Goal: Information Seeking & Learning: Learn about a topic

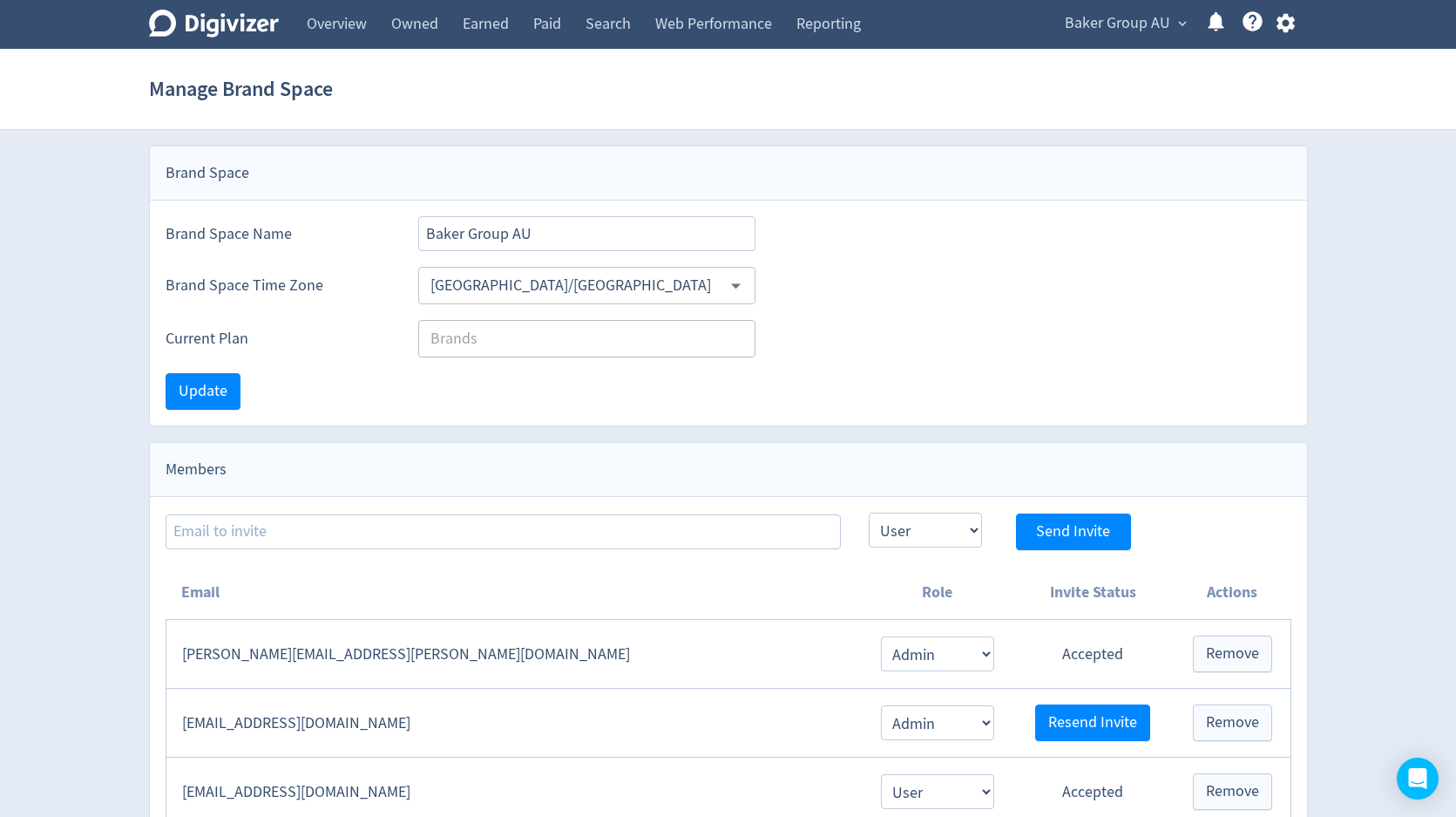
select select "USER"
click at [1135, 24] on span "Baker Group AU" at bounding box center [1117, 24] width 105 height 28
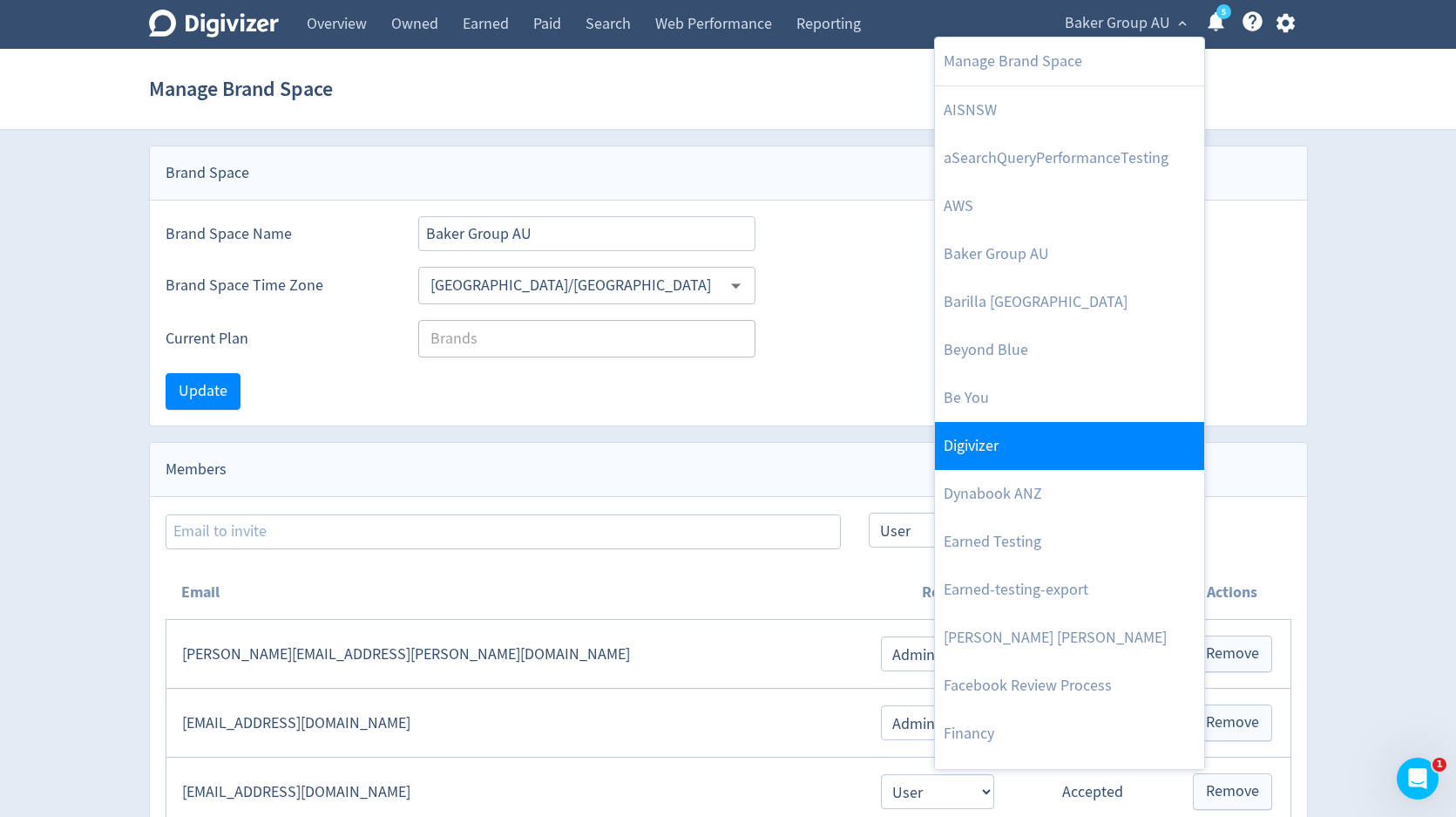
click at [1027, 449] on link "Digivizer" at bounding box center [1069, 446] width 269 height 48
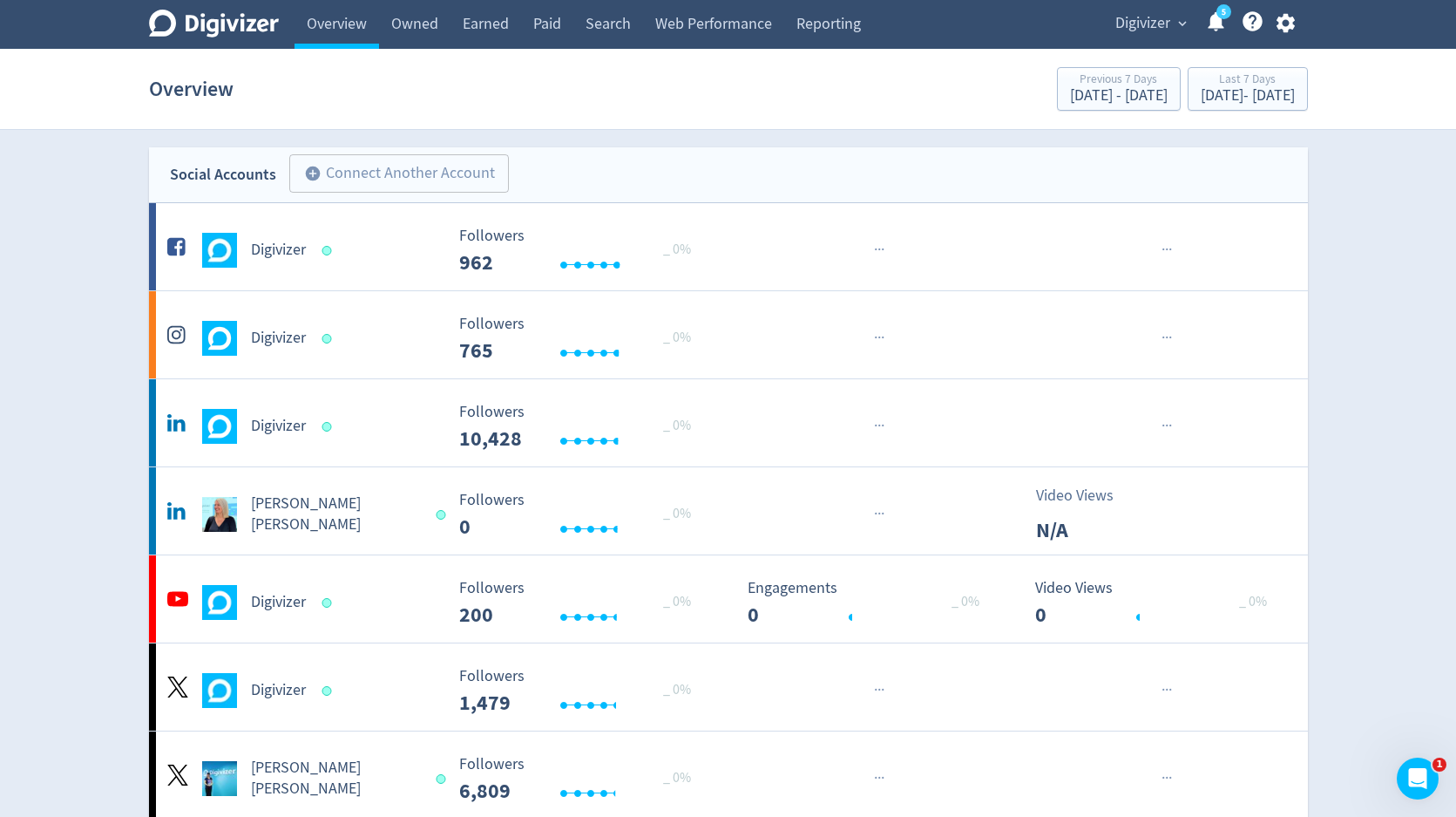
click at [1216, 19] on link "5" at bounding box center [1223, 11] width 15 height 15
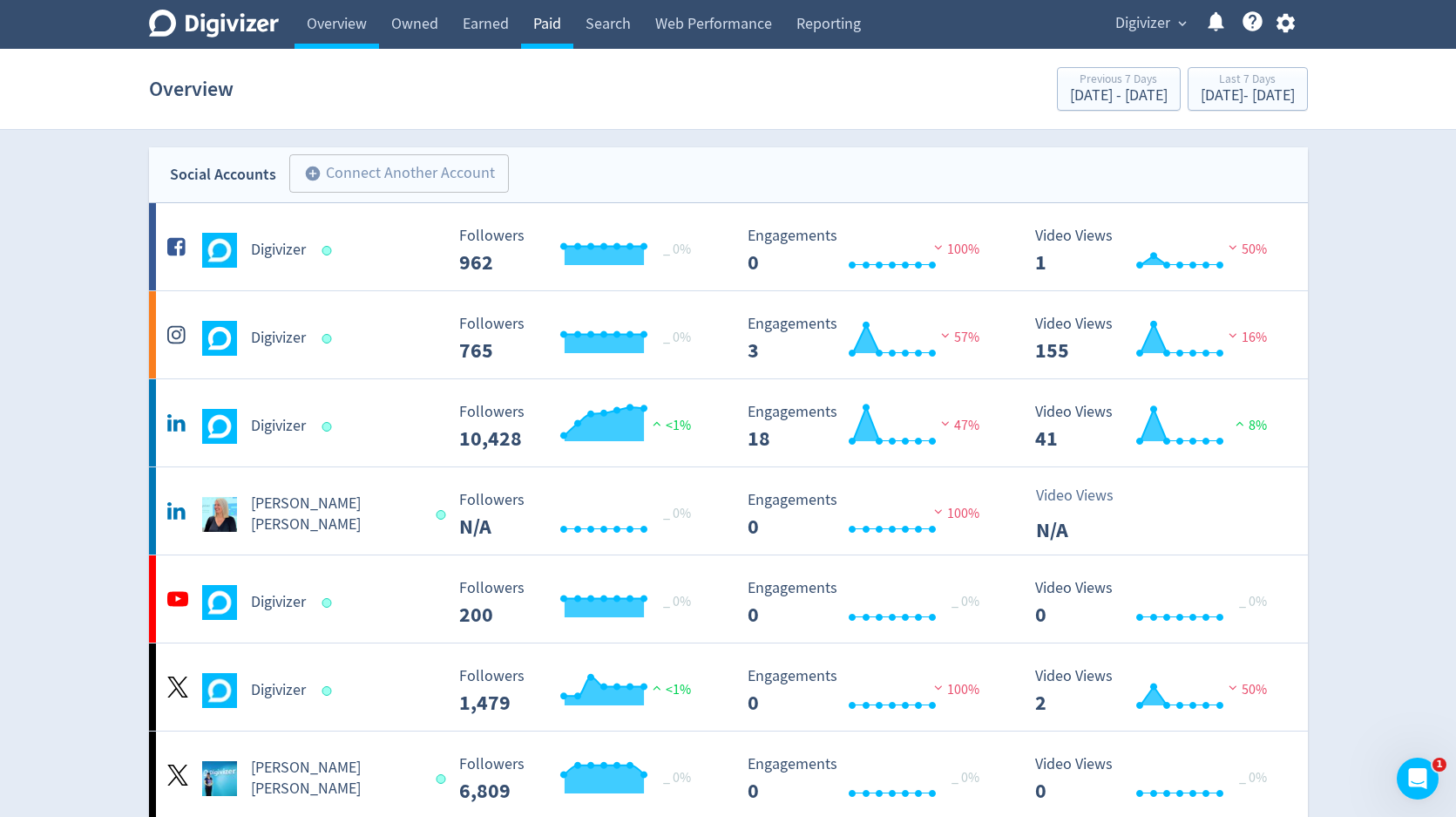
click at [546, 27] on link "Paid" at bounding box center [547, 24] width 52 height 49
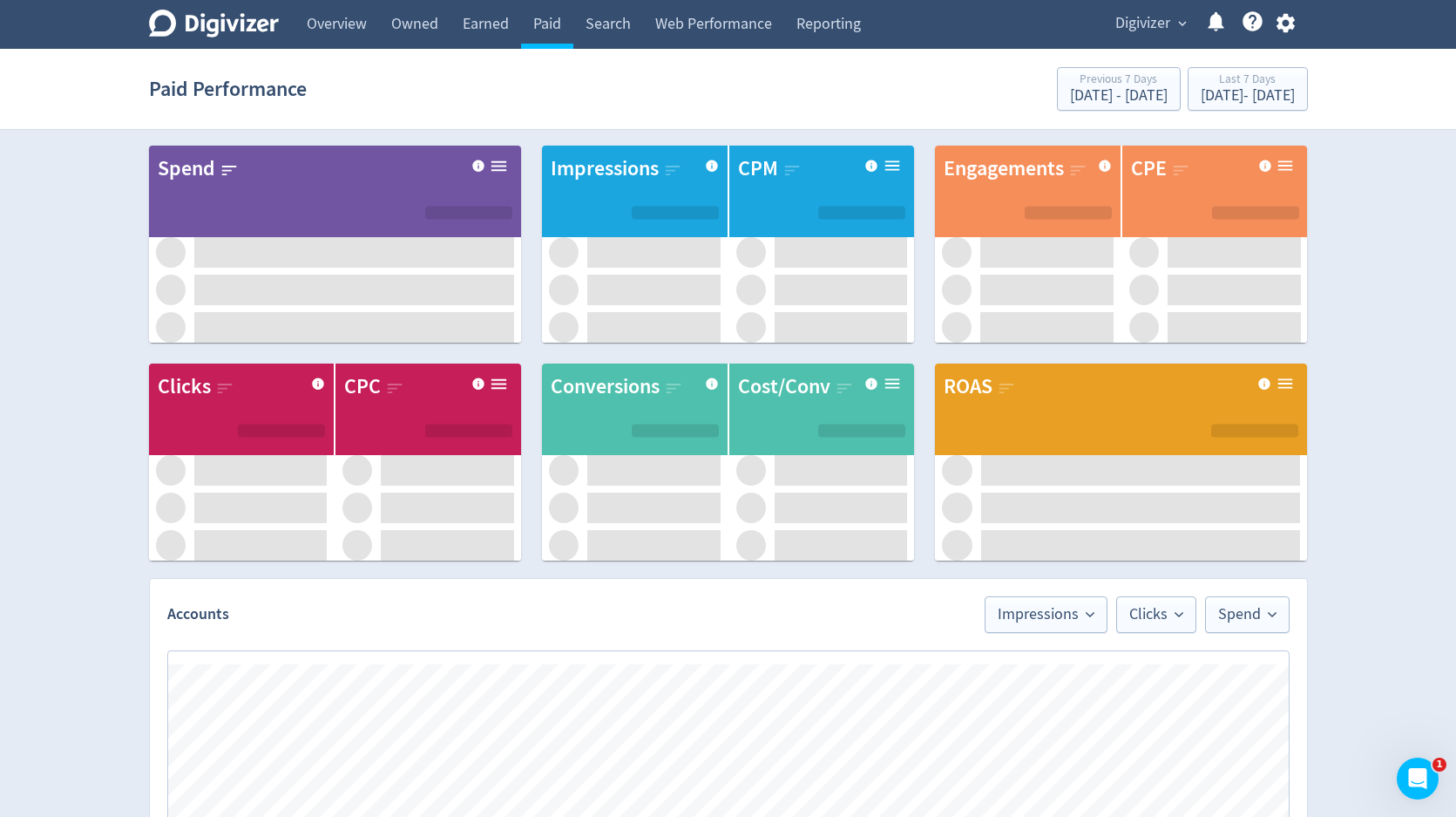
click at [1144, 22] on span "Digivizer" at bounding box center [1142, 24] width 55 height 28
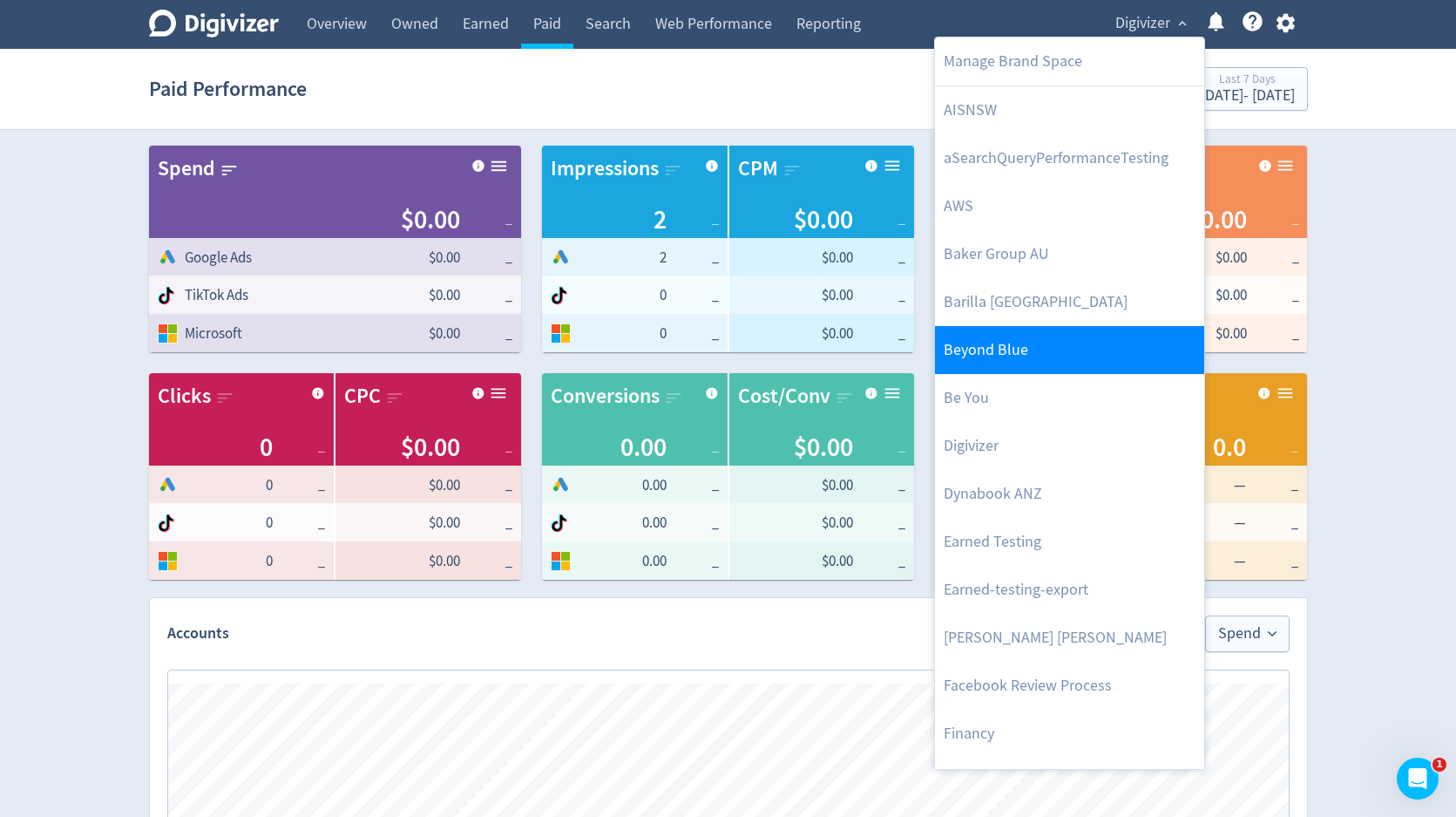
click at [1010, 360] on link "Beyond Blue" at bounding box center [1069, 350] width 269 height 48
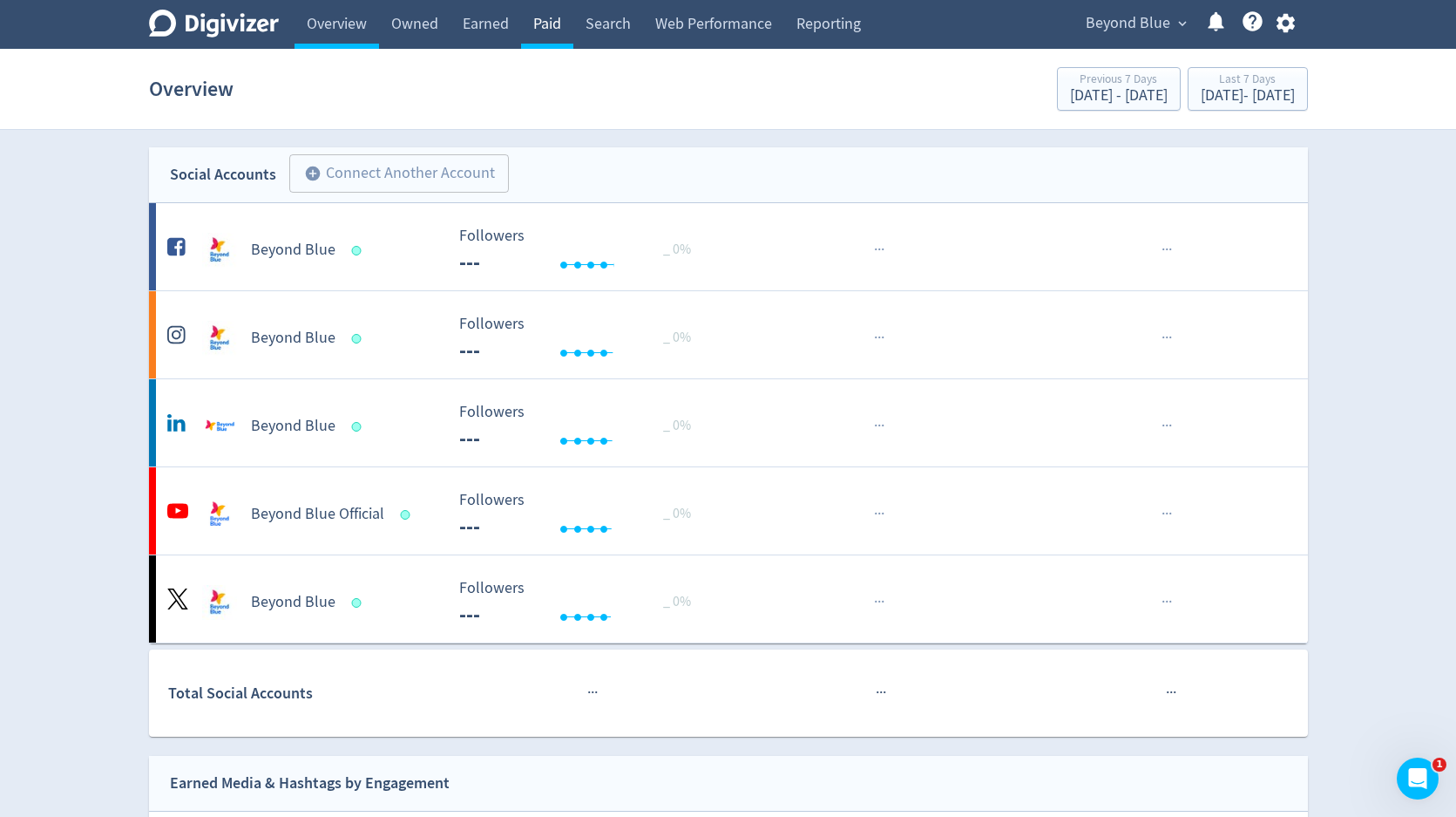
click at [544, 24] on link "Paid" at bounding box center [547, 24] width 52 height 49
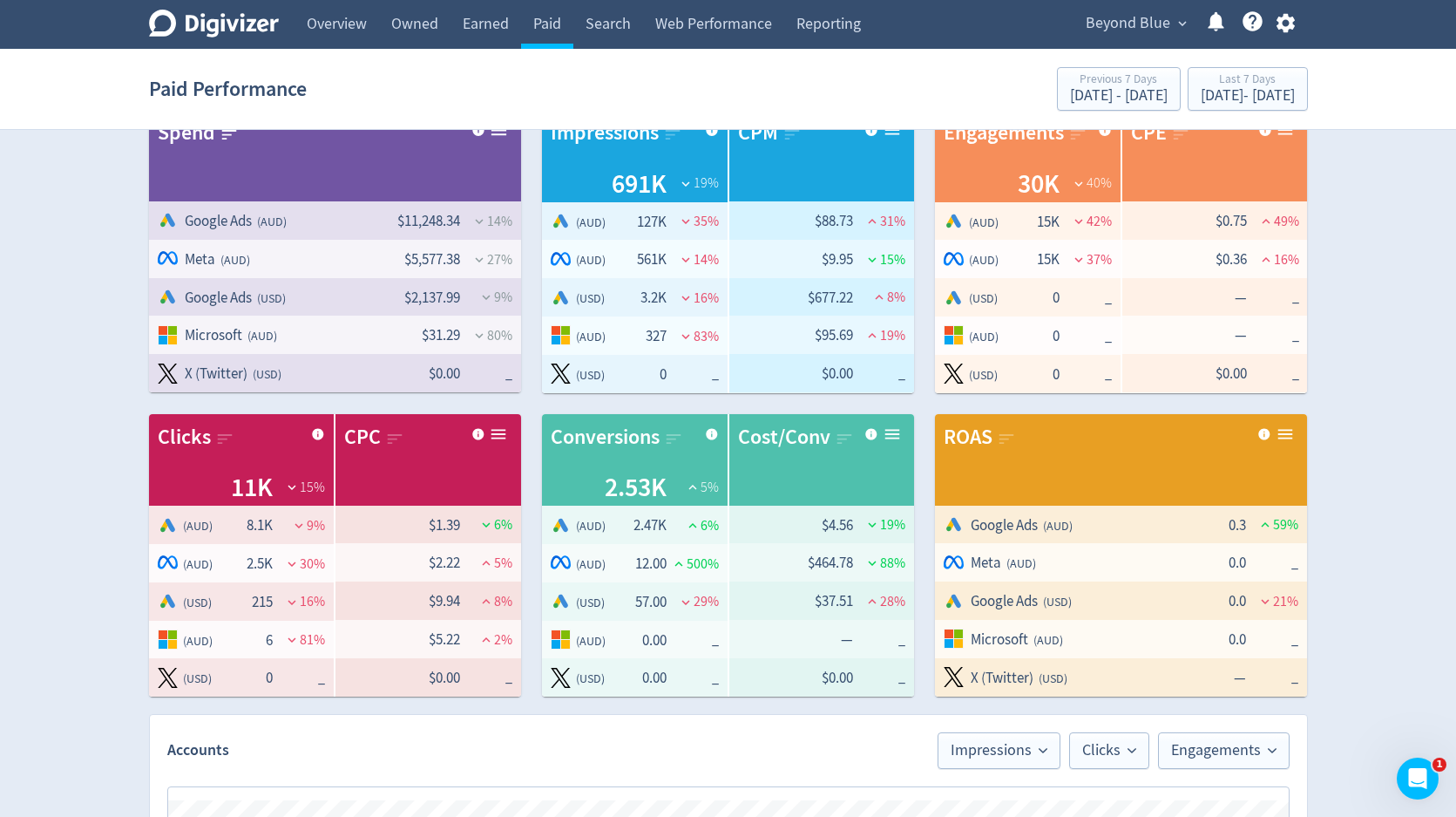
scroll to position [857, 0]
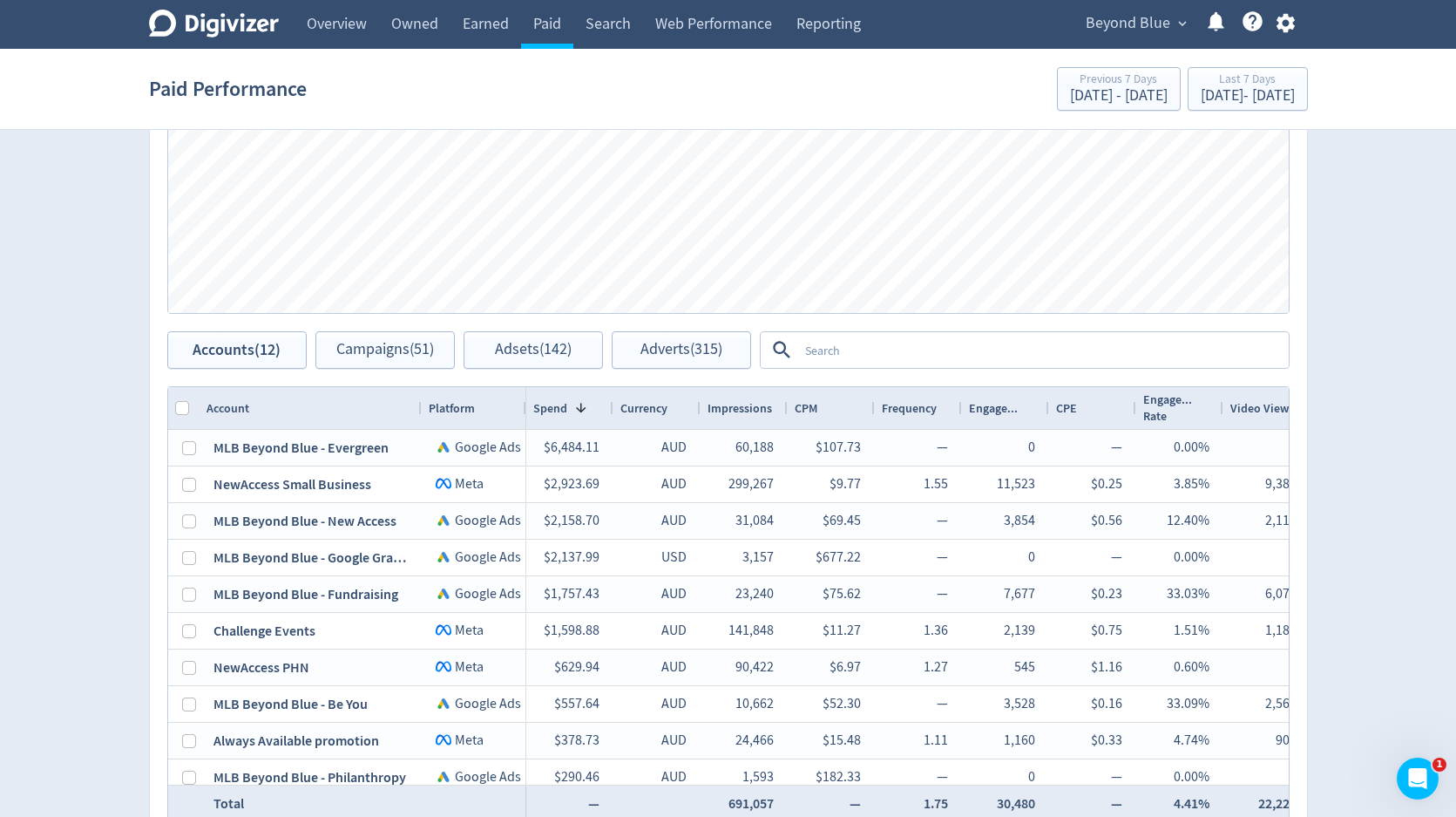
click at [1288, 30] on icon "button" at bounding box center [1286, 23] width 18 height 19
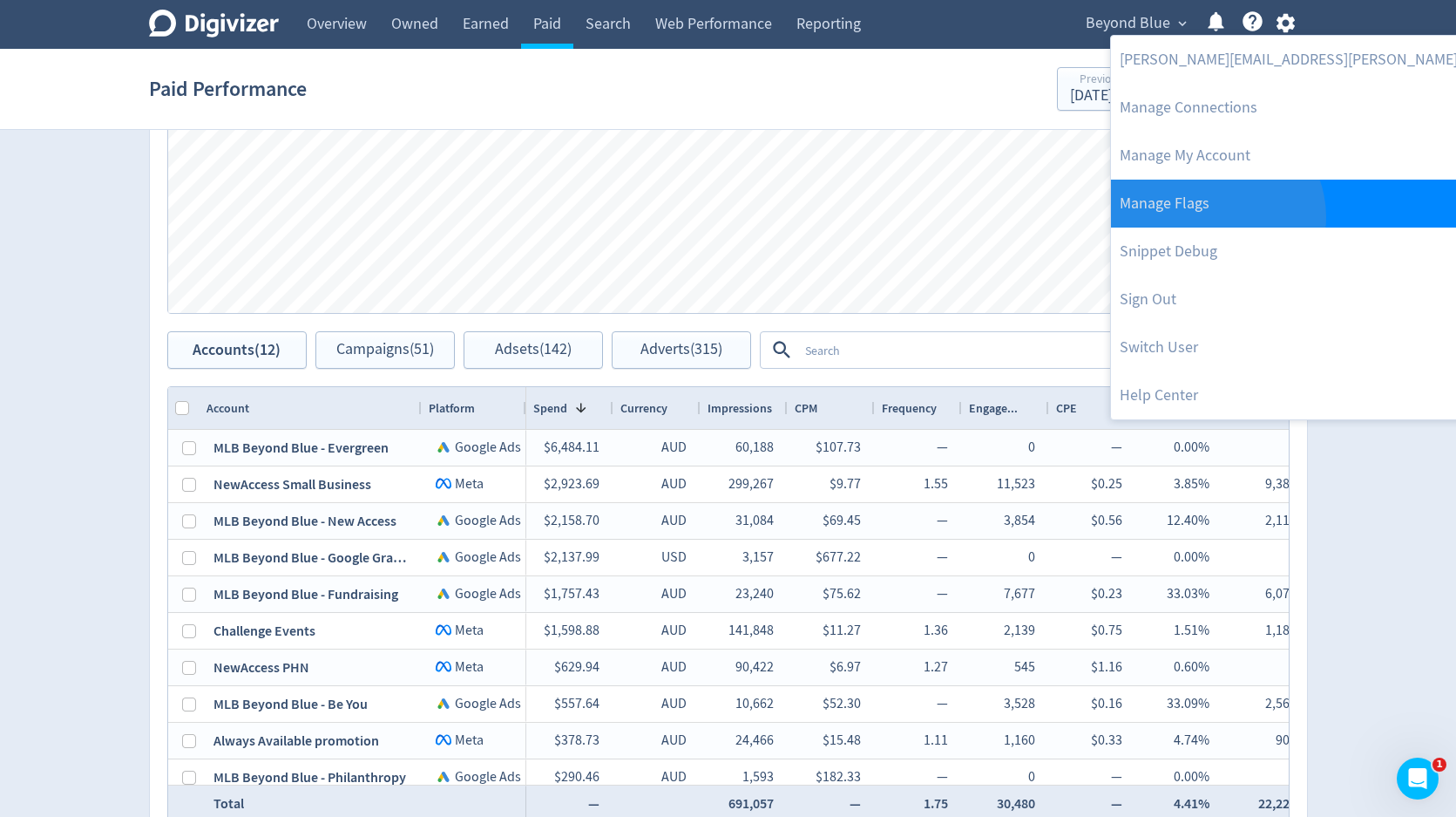
click at [1215, 217] on link "Manage Flags" at bounding box center [1343, 204] width 465 height 48
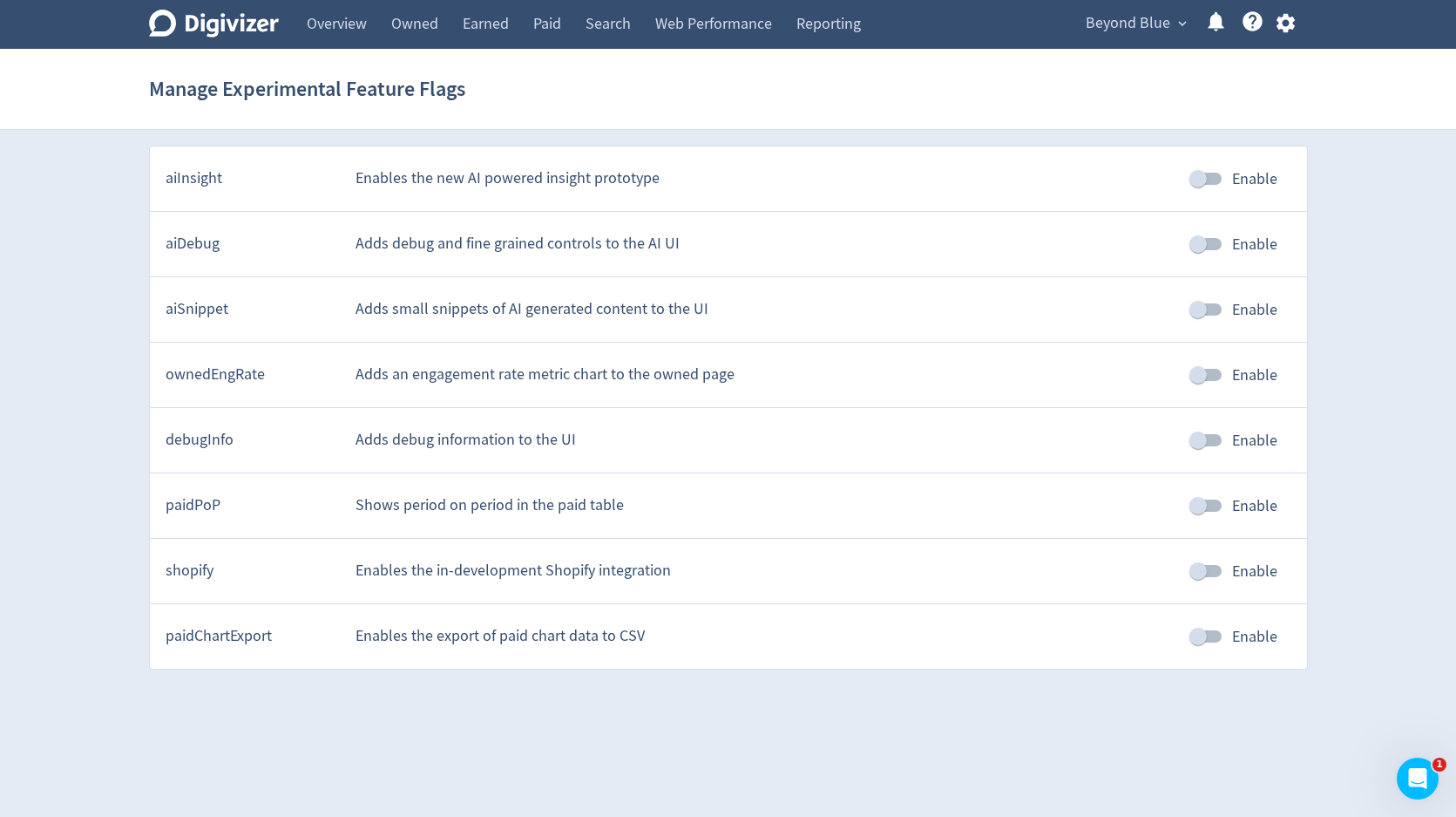
click at [1396, 199] on div "Digivizer Logo [PERSON_NAME] Logo Overview Owned Earned Paid Search Web Perform…" at bounding box center [728, 334] width 1456 height 669
click at [1128, 32] on span "Beyond Blue" at bounding box center [1128, 24] width 85 height 28
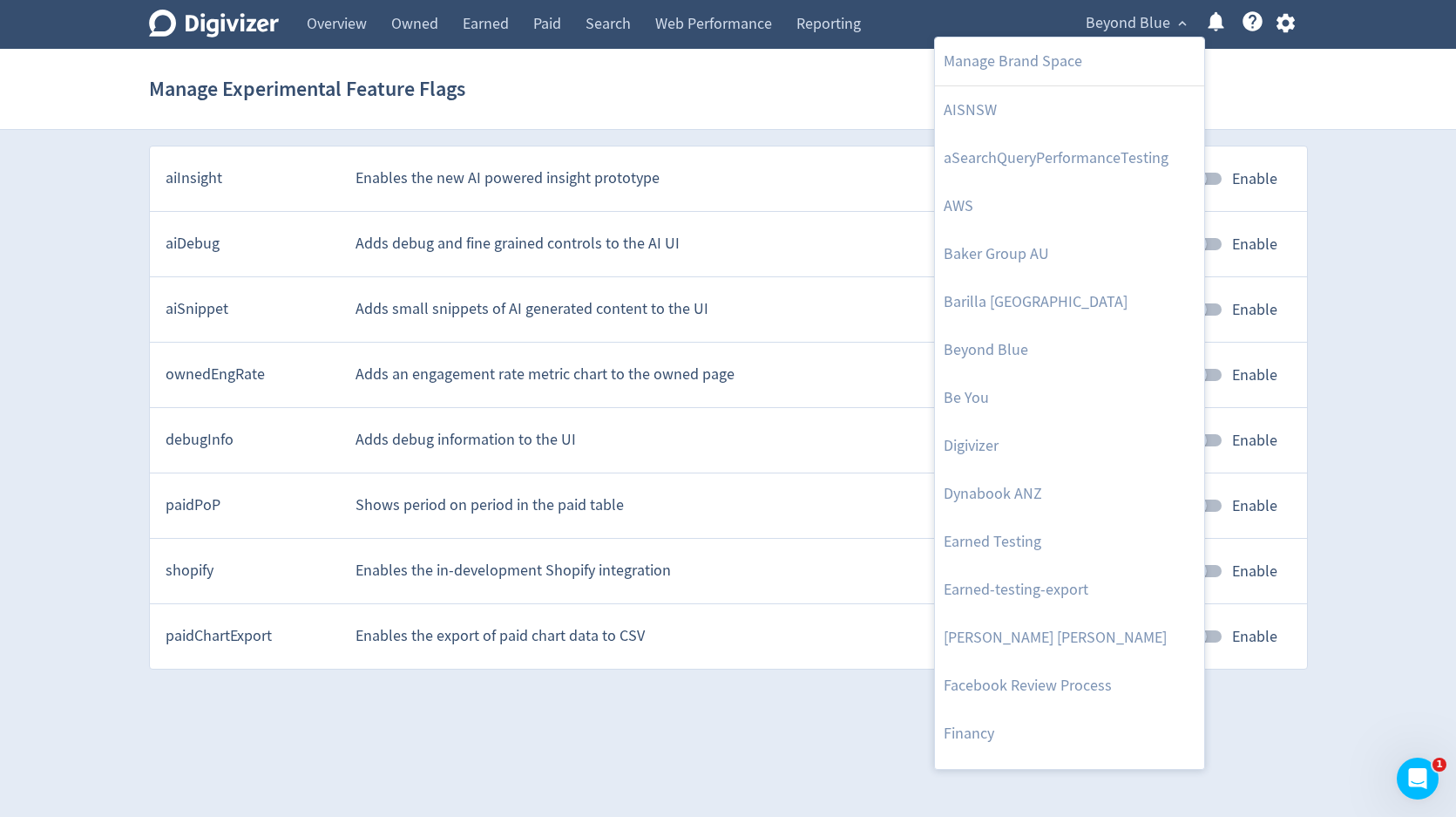
click at [1293, 20] on div at bounding box center [728, 408] width 1456 height 817
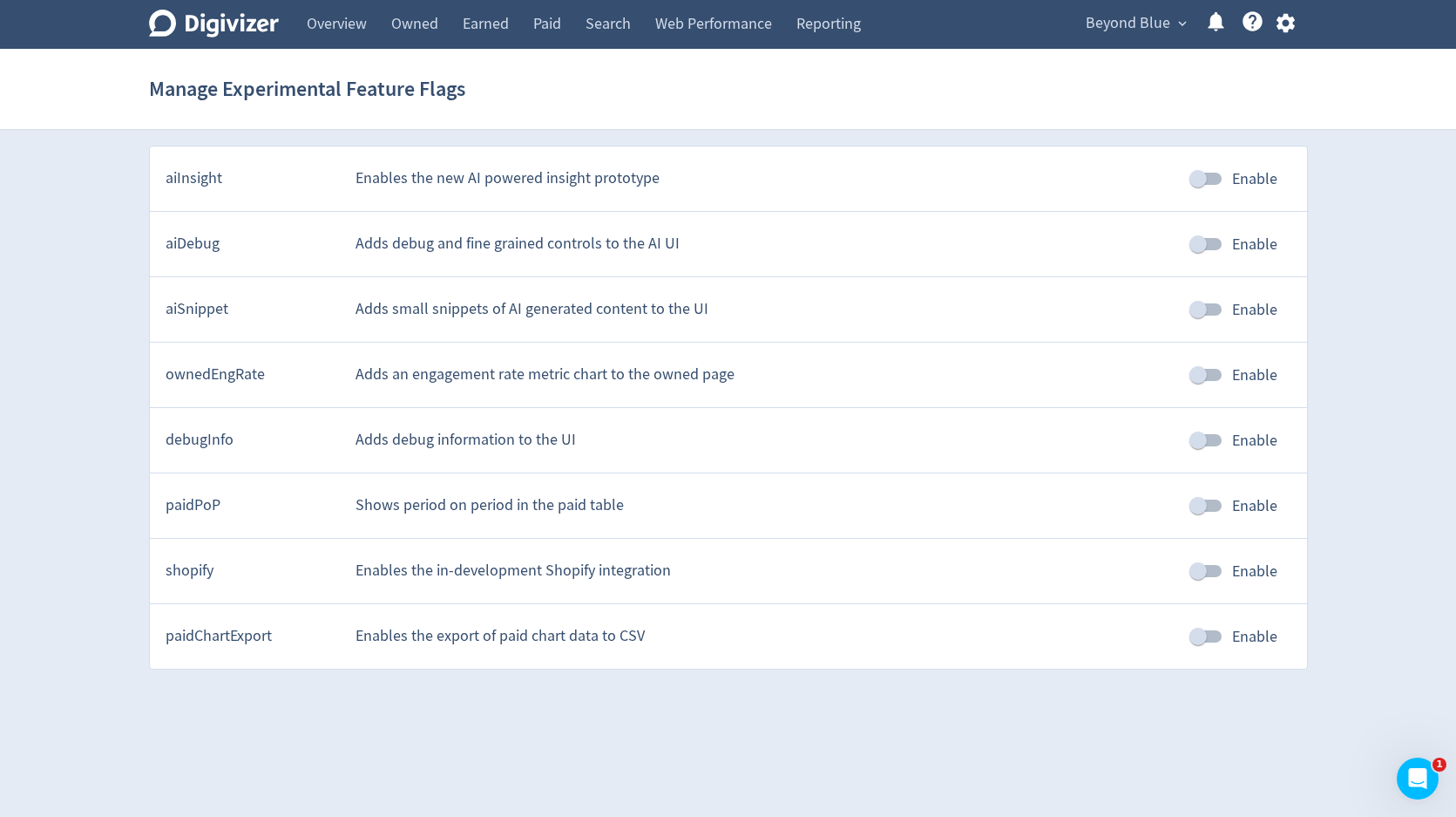
click at [1288, 23] on icon "button" at bounding box center [1286, 23] width 24 height 24
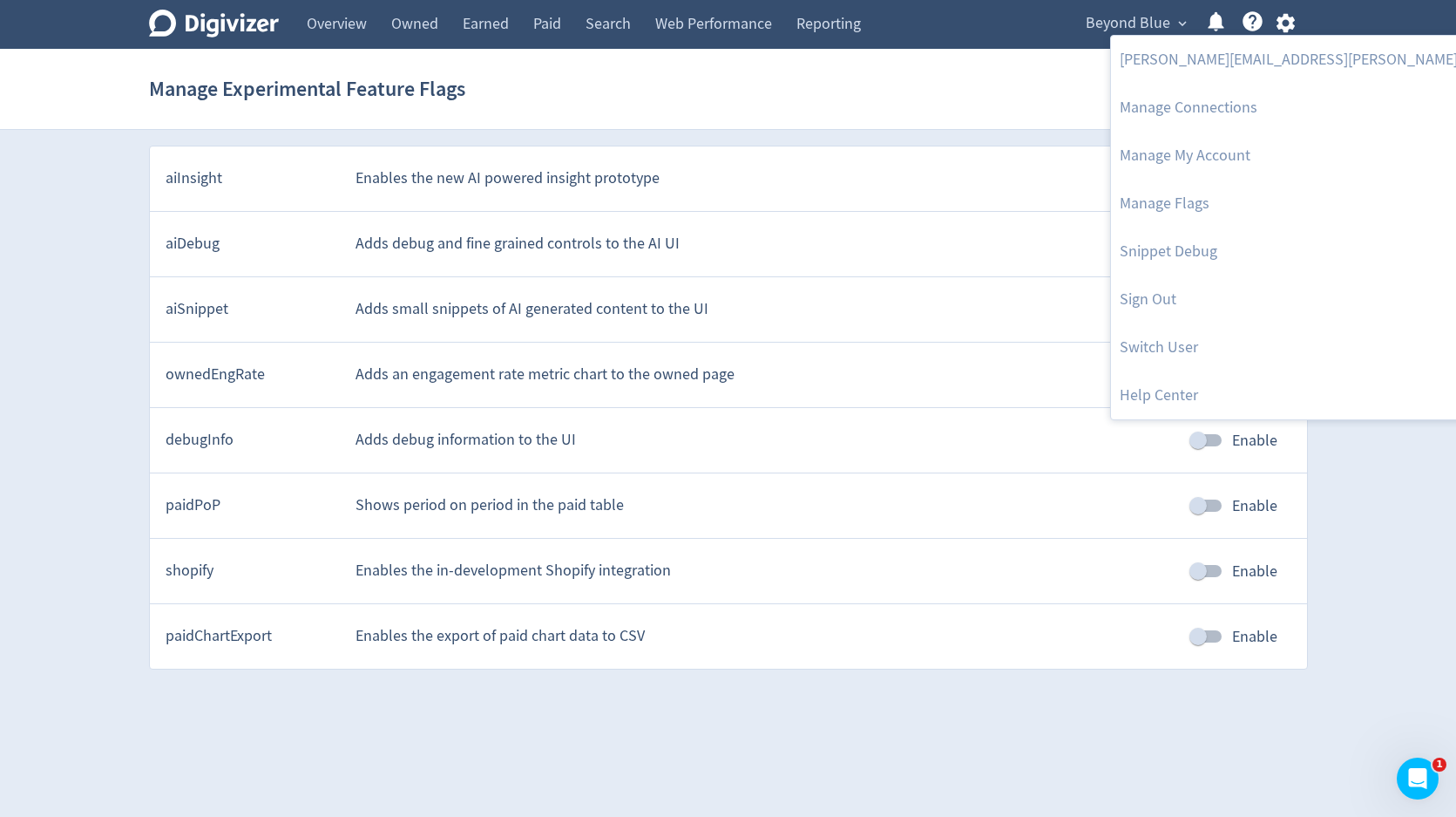
click at [1215, 508] on div at bounding box center [728, 408] width 1456 height 817
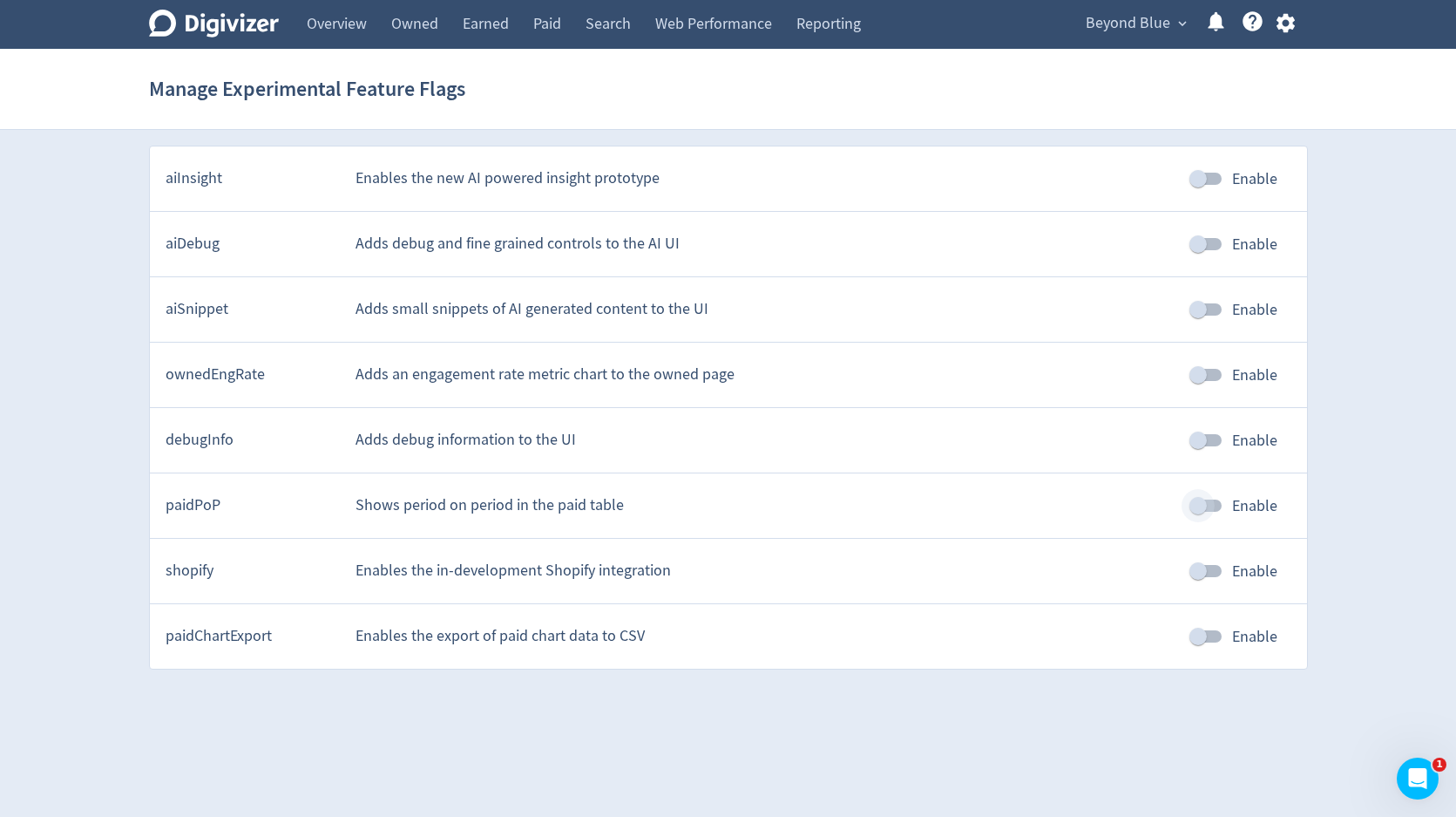
click at [1215, 508] on input "Enable" at bounding box center [1198, 505] width 99 height 33
checkbox input "true"
click at [545, 28] on link "Paid" at bounding box center [547, 24] width 52 height 49
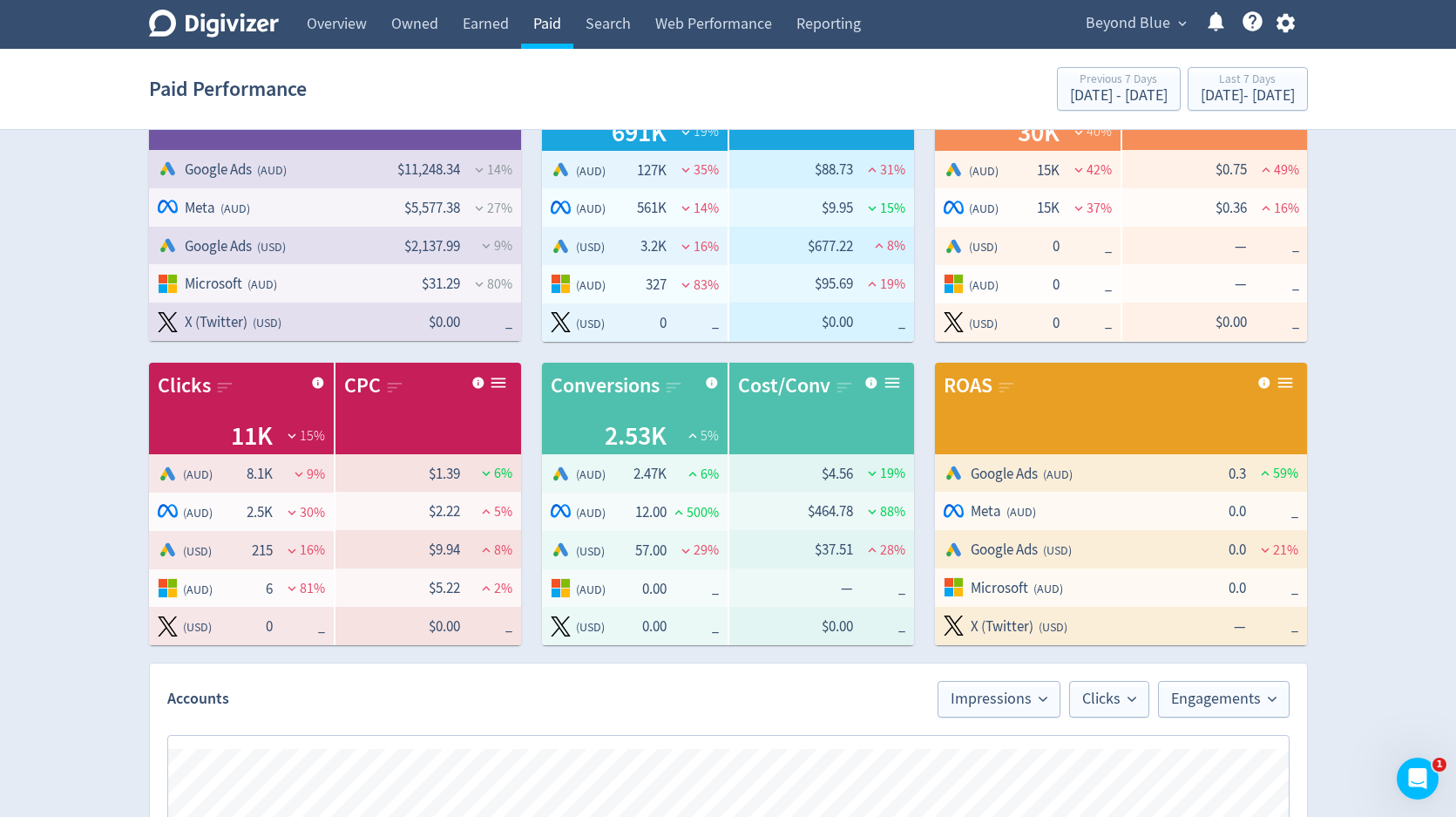
scroll to position [840, 0]
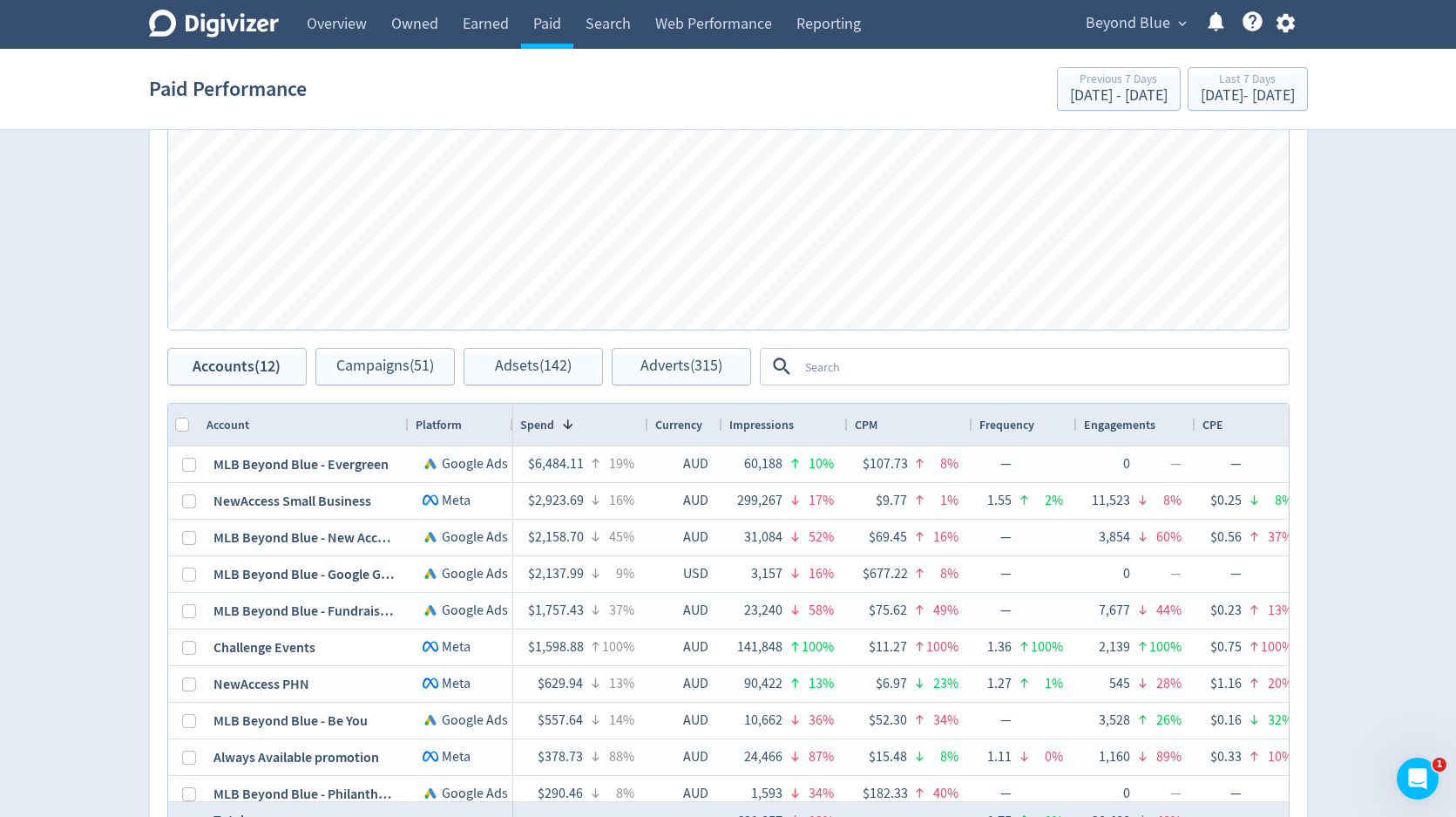
drag, startPoint x: 420, startPoint y: 424, endPoint x: 407, endPoint y: 424, distance: 13.1
click at [407, 424] on div at bounding box center [407, 424] width 7 height 42
click at [1126, 34] on span "Beyond Blue" at bounding box center [1128, 24] width 85 height 28
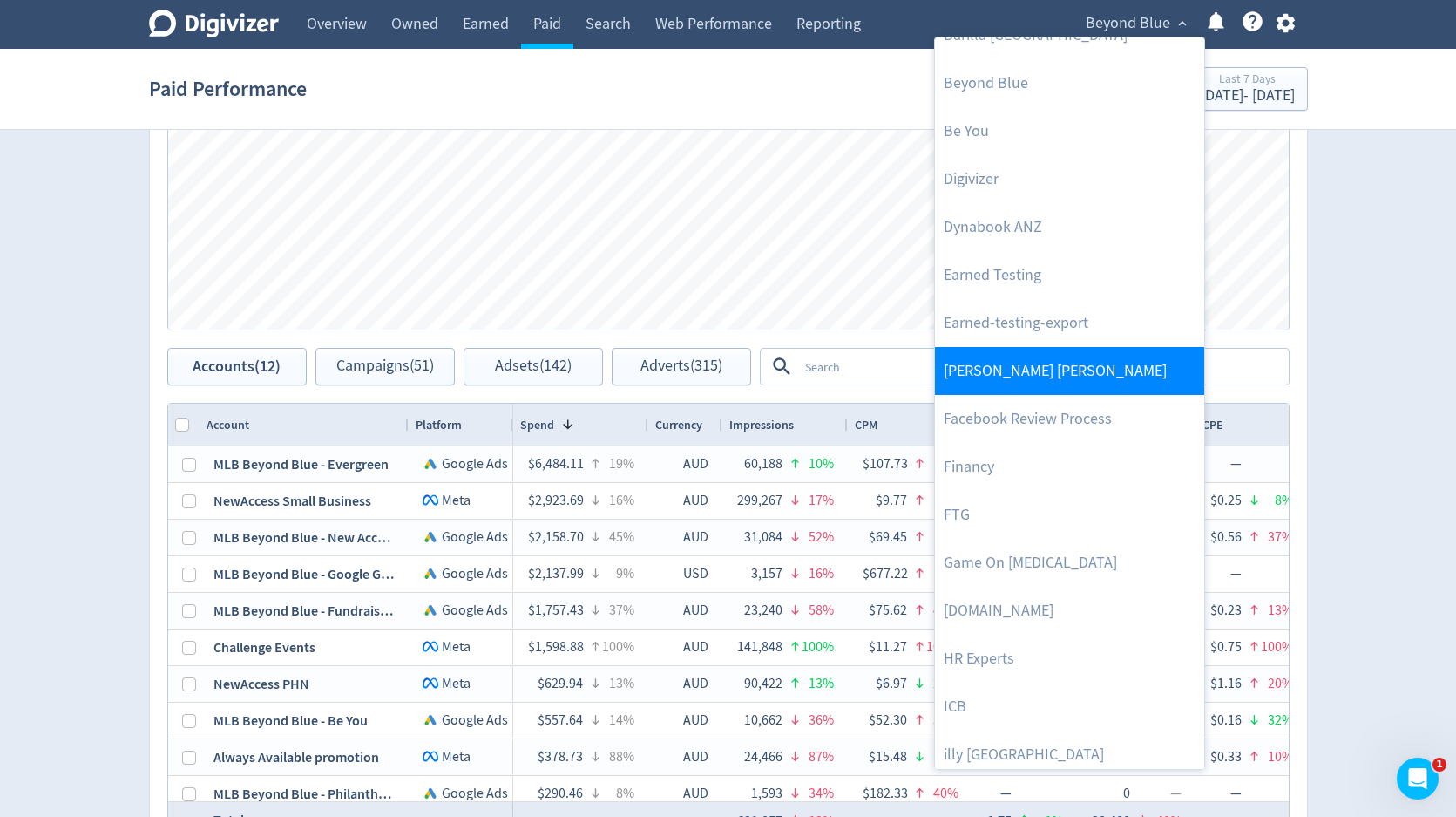
scroll to position [262, 0]
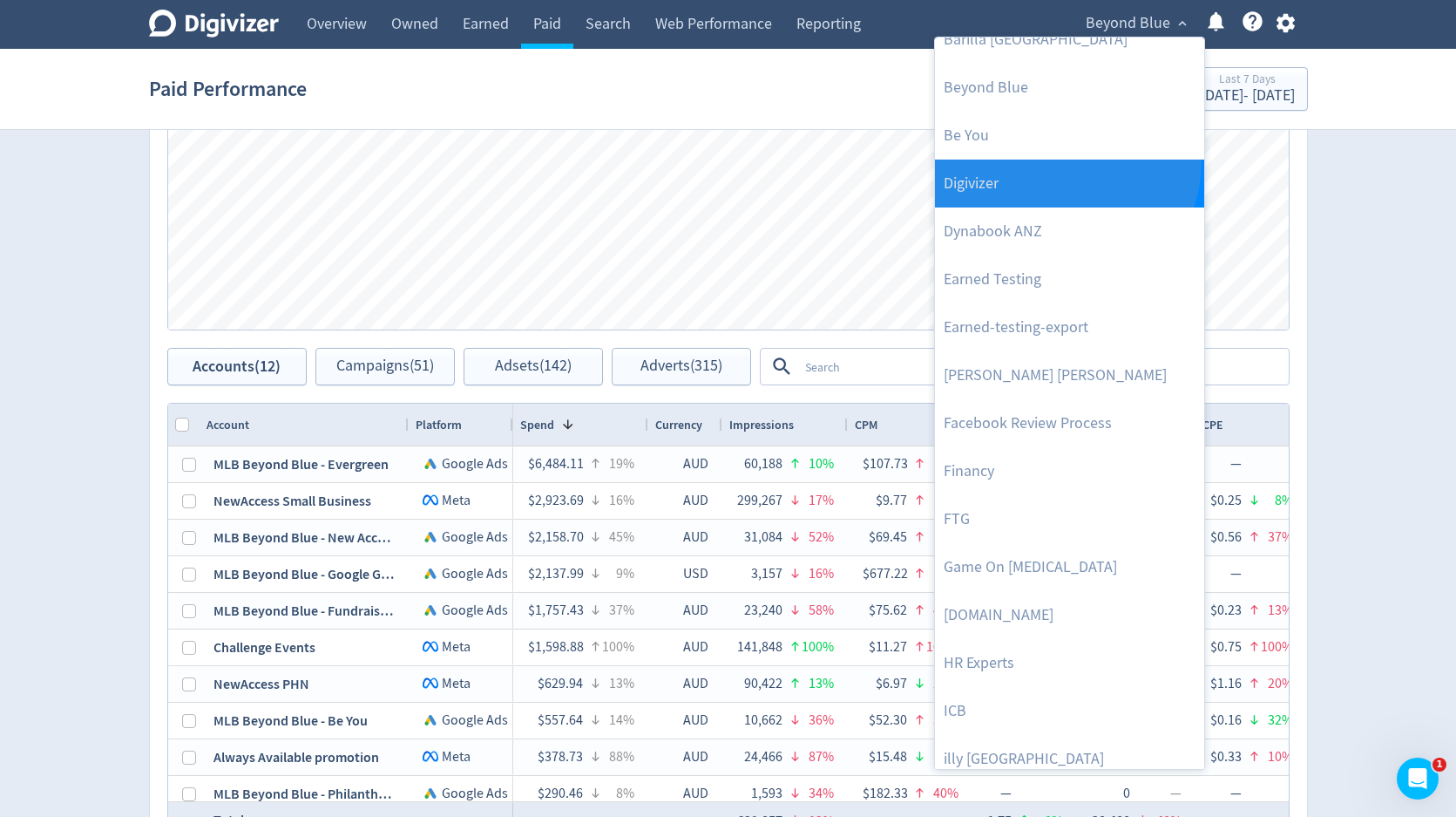
click at [1064, 162] on link "Digivizer" at bounding box center [1069, 183] width 269 height 48
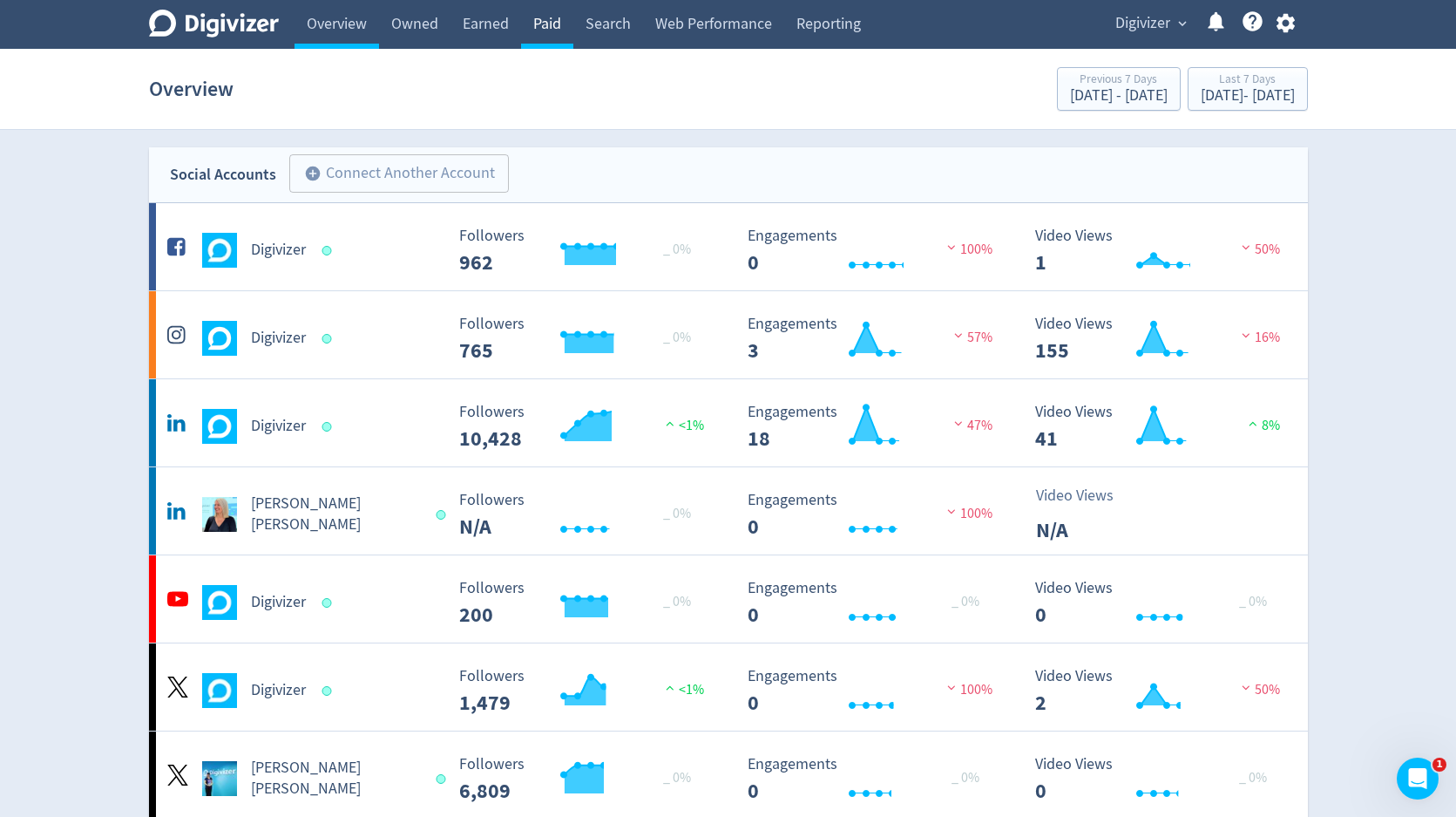
click at [557, 34] on link "Paid" at bounding box center [547, 24] width 52 height 49
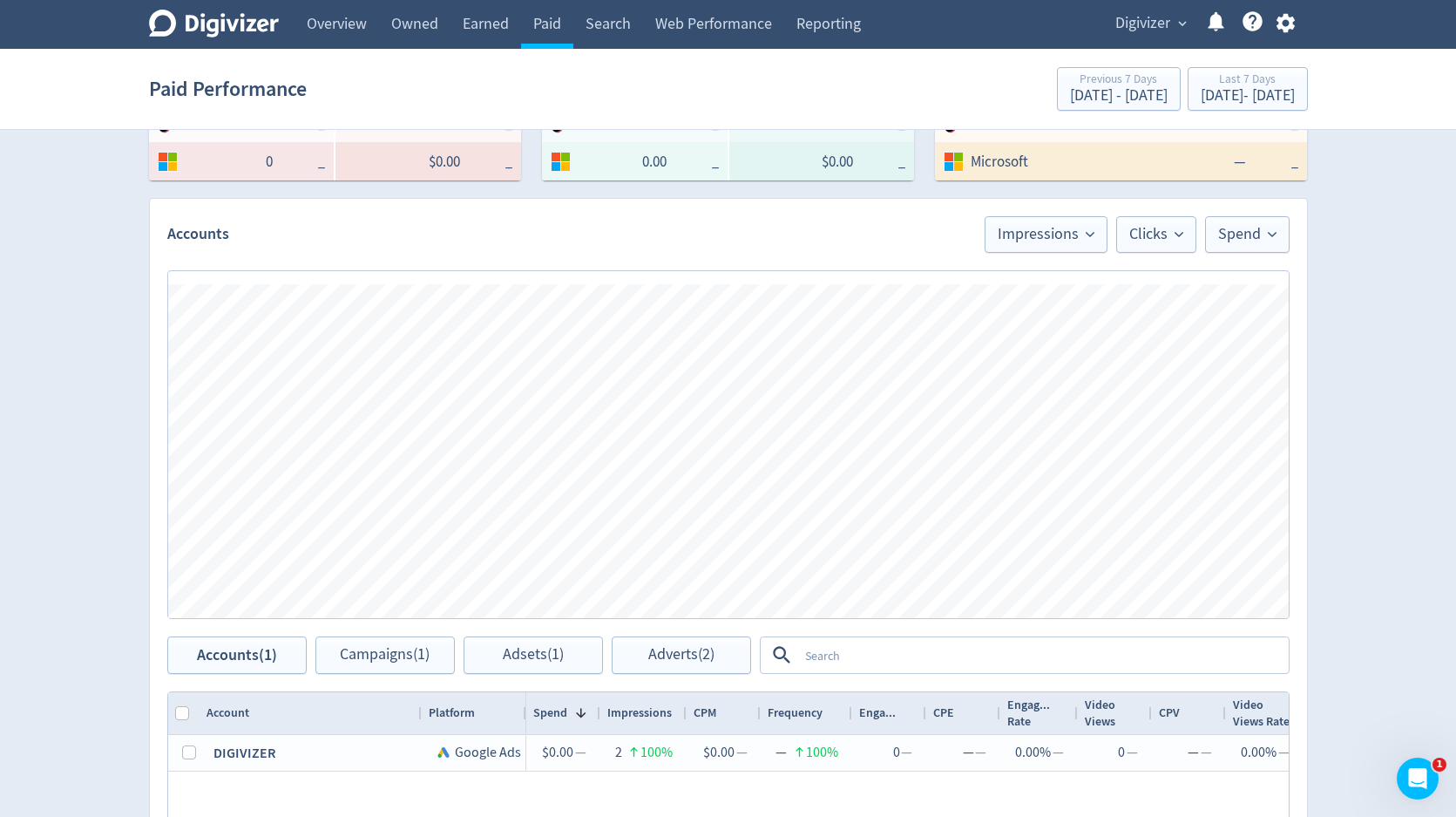
scroll to position [543, 0]
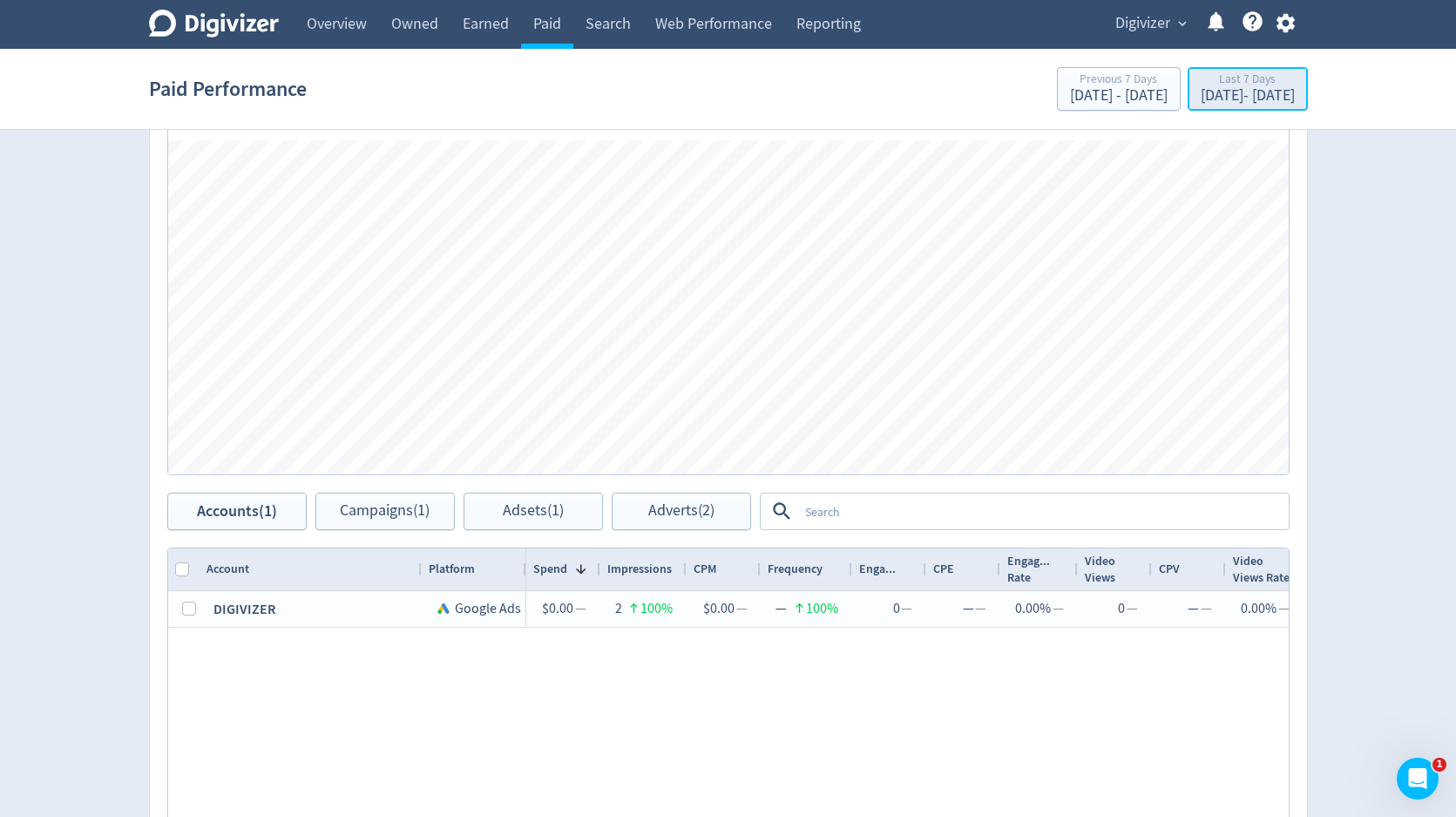
click at [1201, 90] on div "[DATE] - [DATE]" at bounding box center [1248, 96] width 94 height 16
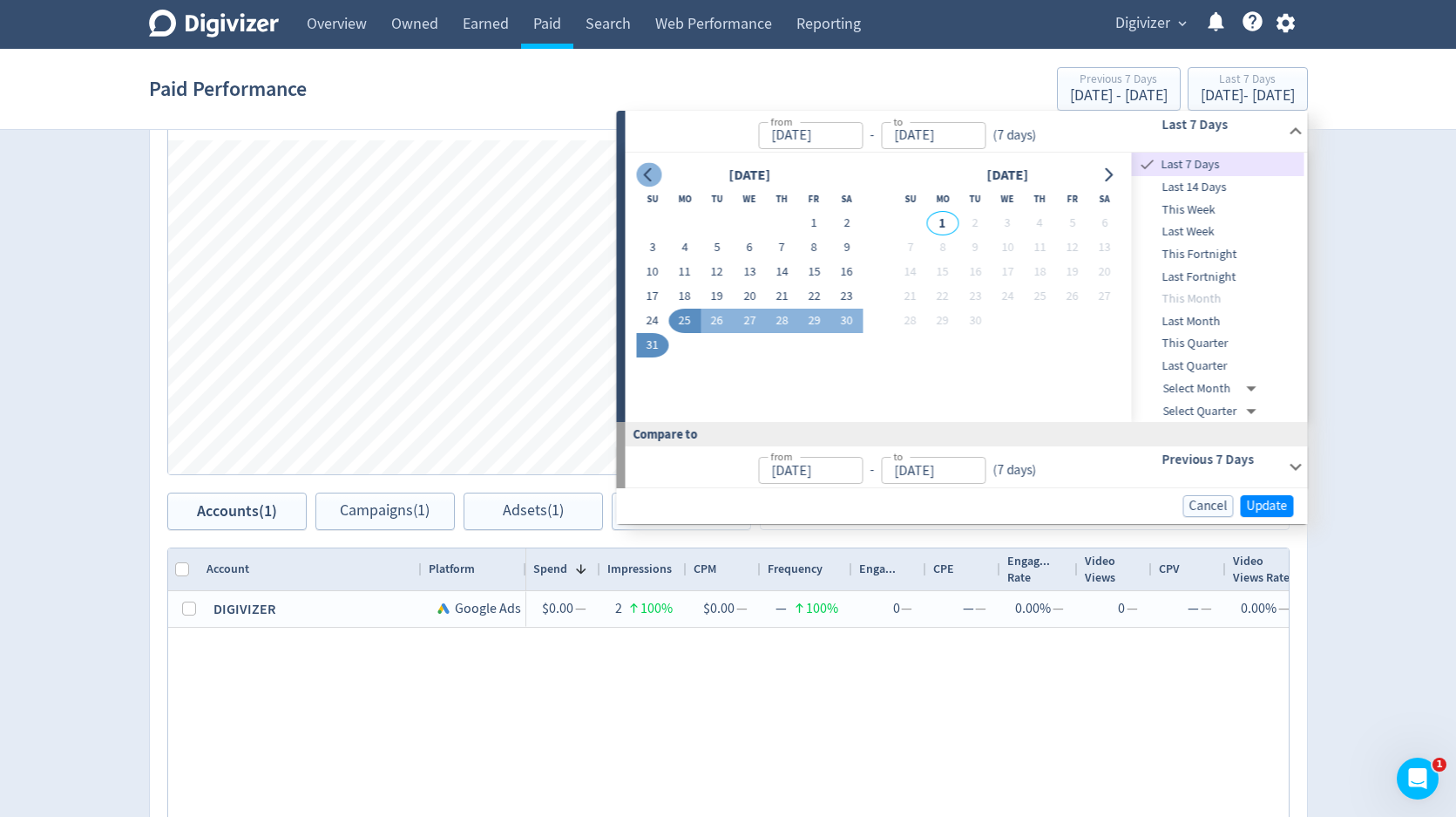
click at [647, 175] on icon "Go to previous month" at bounding box center [649, 175] width 14 height 14
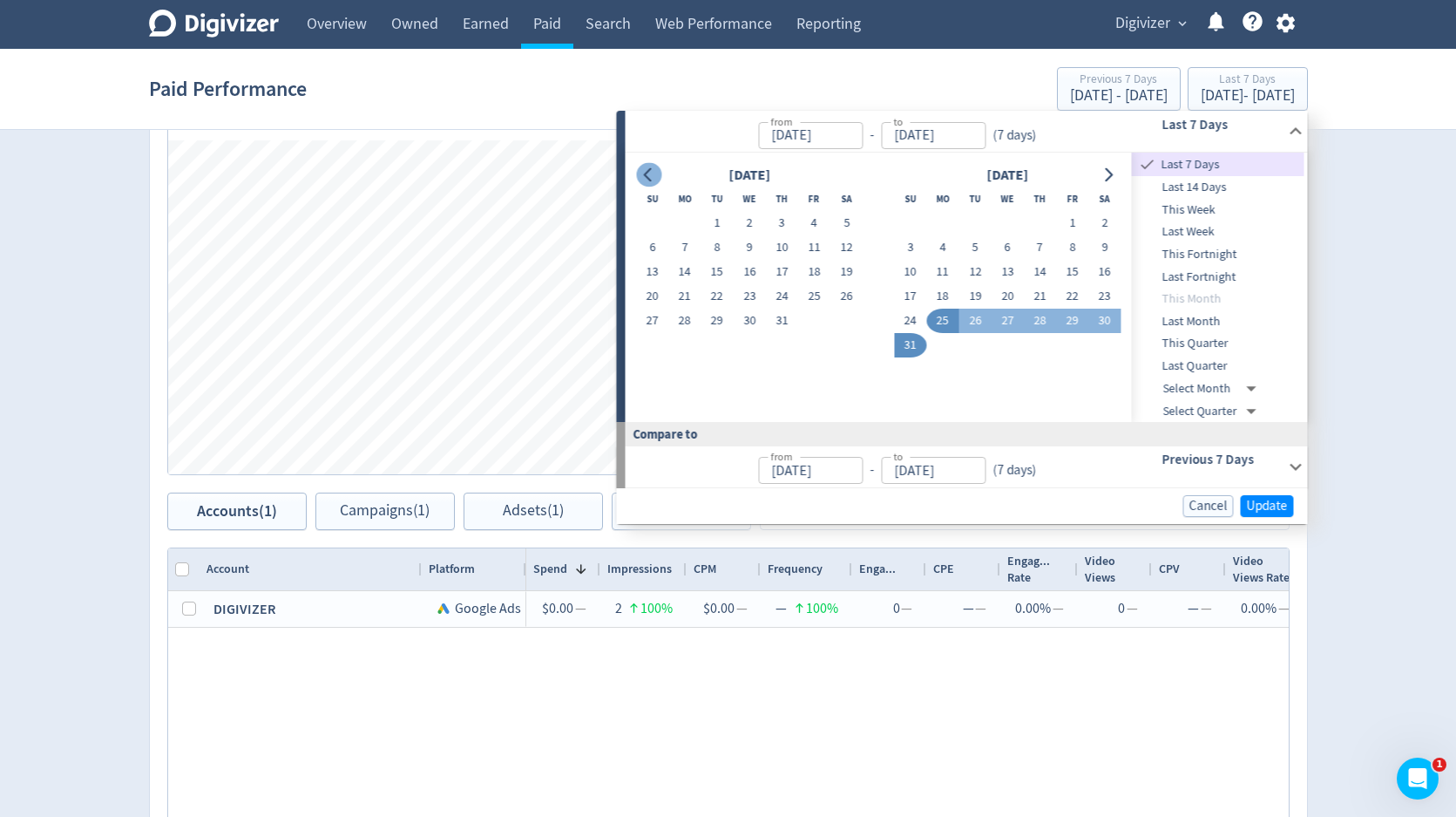
click at [647, 175] on icon "Go to previous month" at bounding box center [649, 175] width 14 height 14
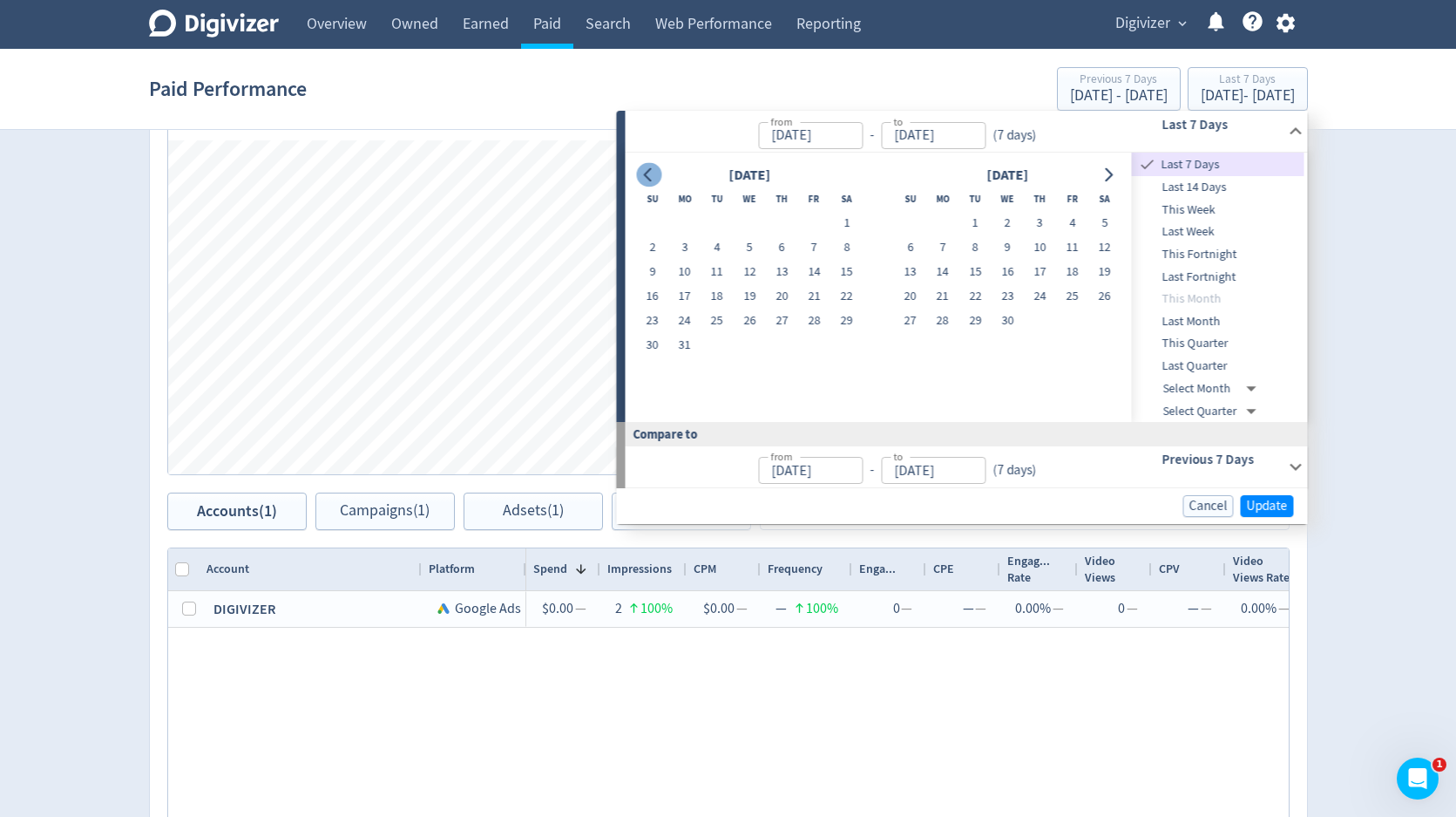
click at [647, 175] on icon "Go to previous month" at bounding box center [649, 175] width 14 height 14
click at [814, 226] on button "1" at bounding box center [814, 223] width 32 height 24
type input "[DATE]"
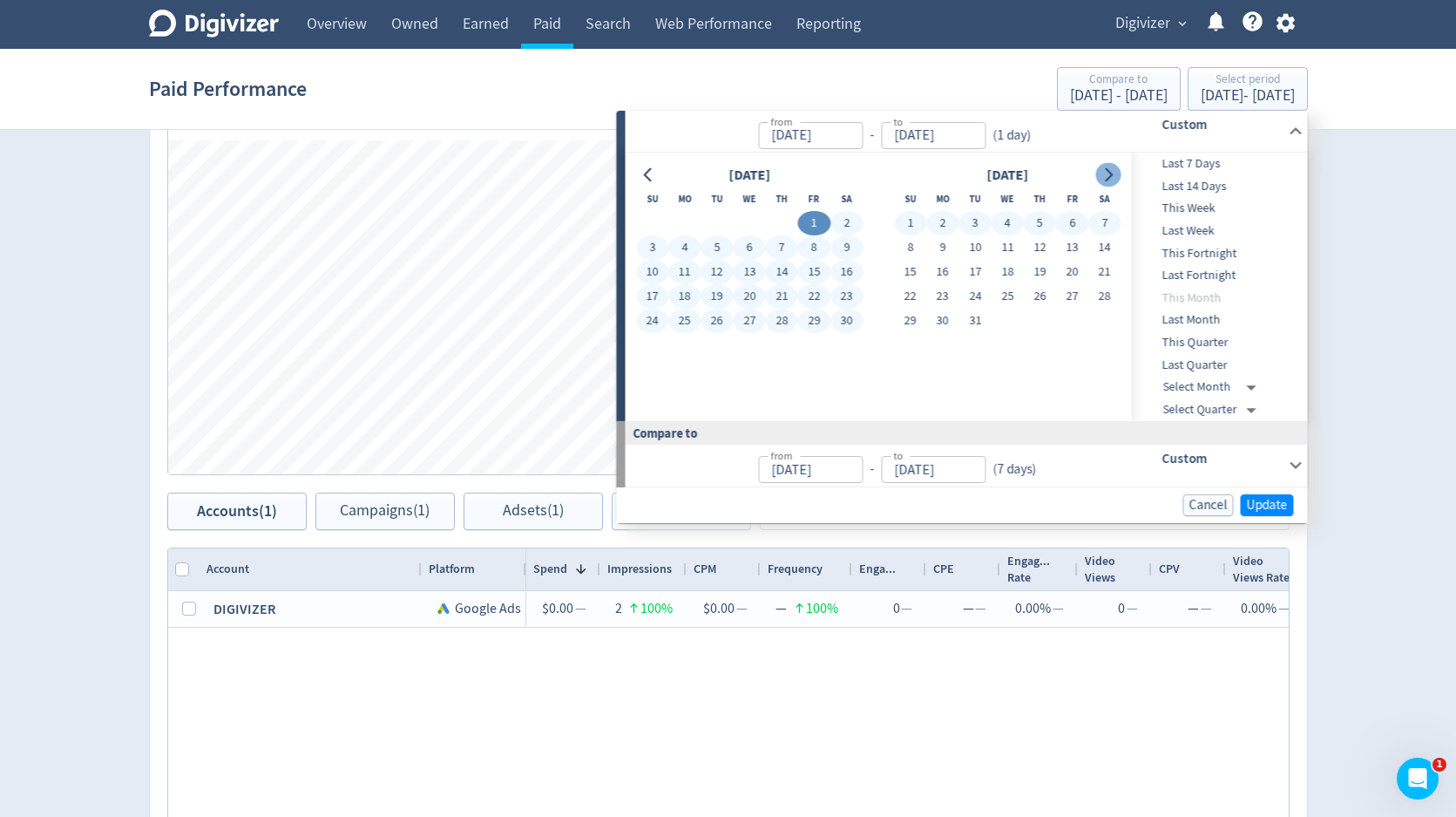
click at [1113, 177] on icon "Go to next month" at bounding box center [1108, 175] width 14 height 14
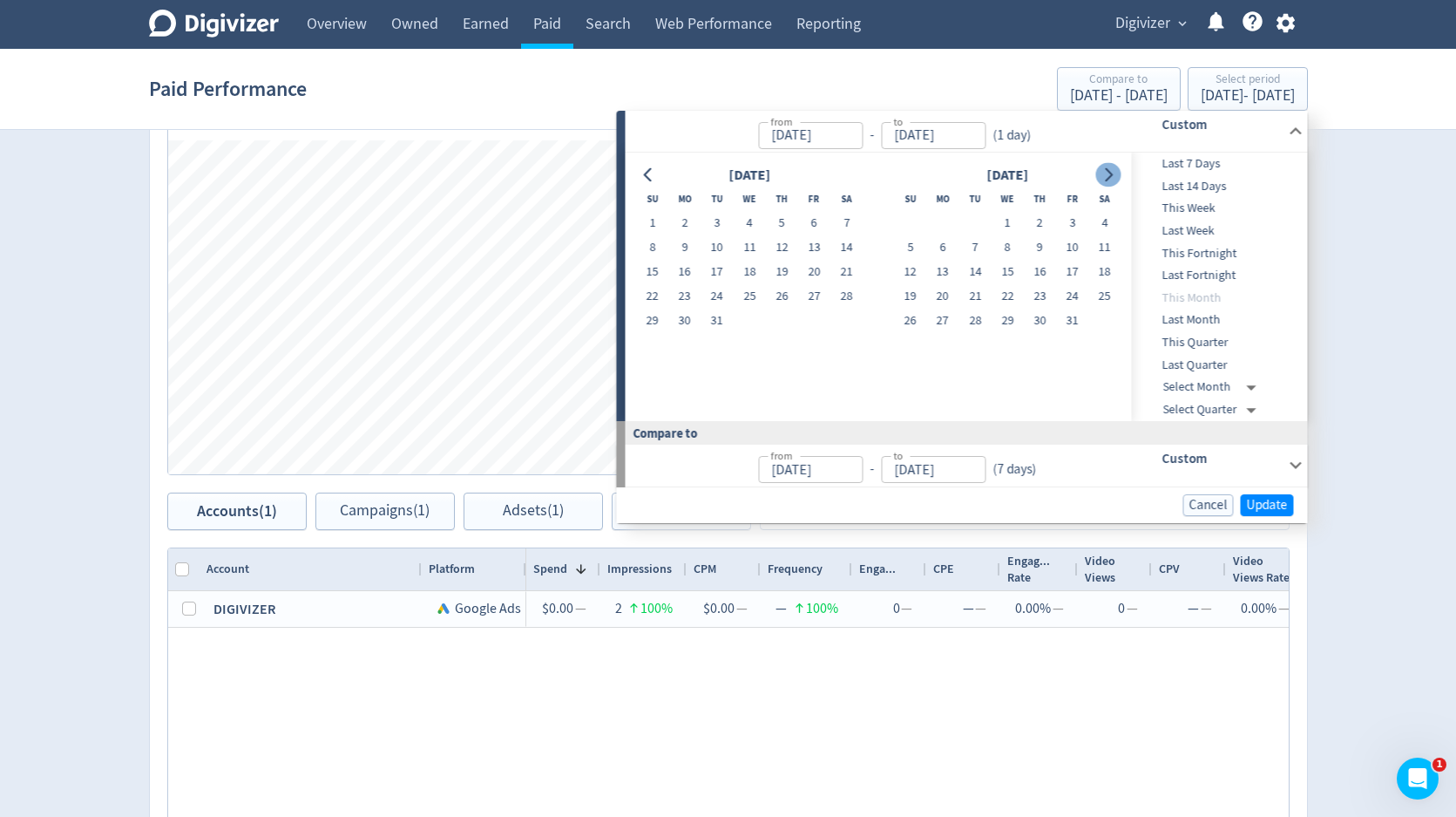
click at [1113, 177] on icon "Go to next month" at bounding box center [1108, 175] width 14 height 14
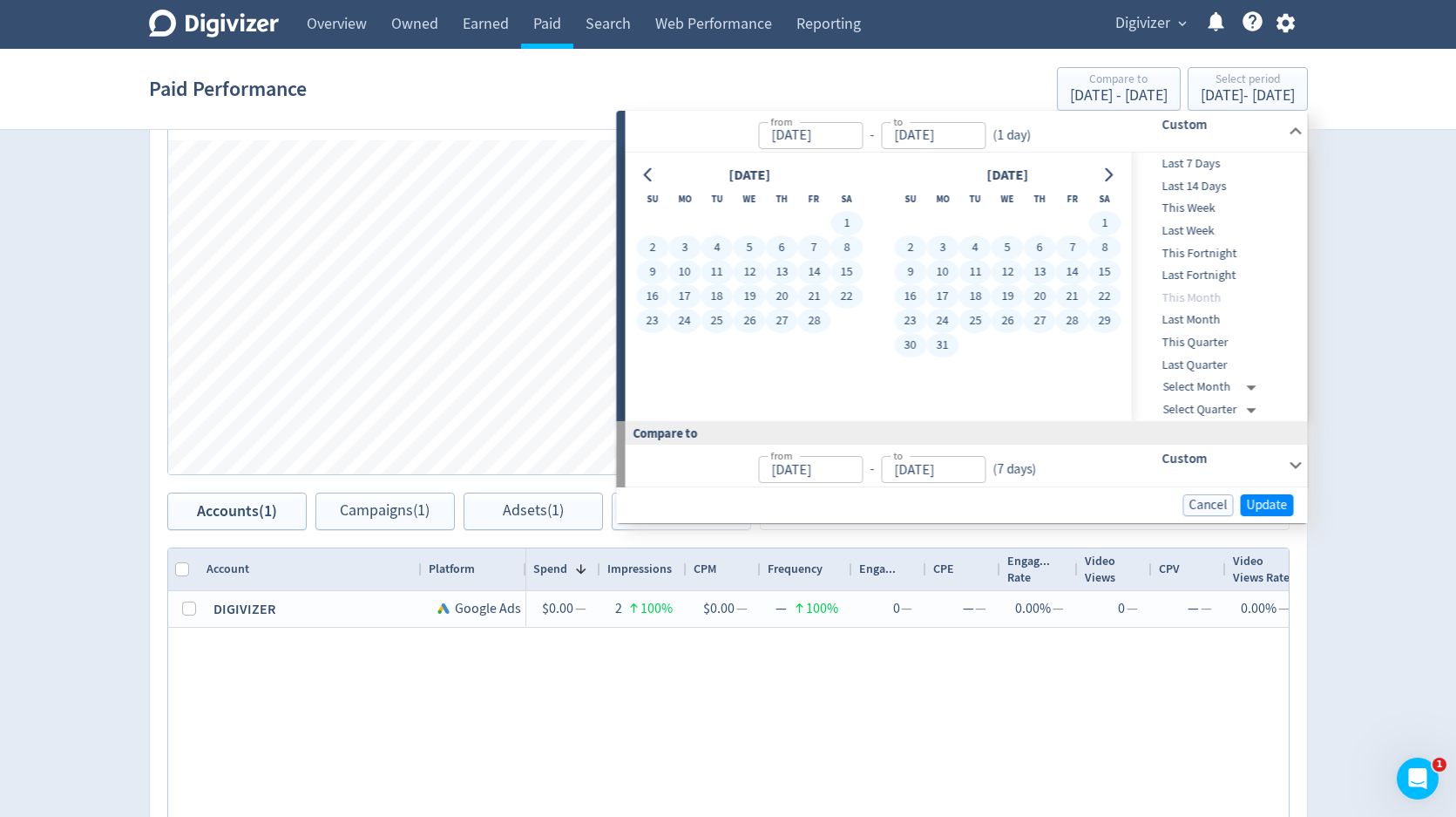
click at [942, 346] on button "31" at bounding box center [942, 345] width 32 height 24
type input "[DATE]"
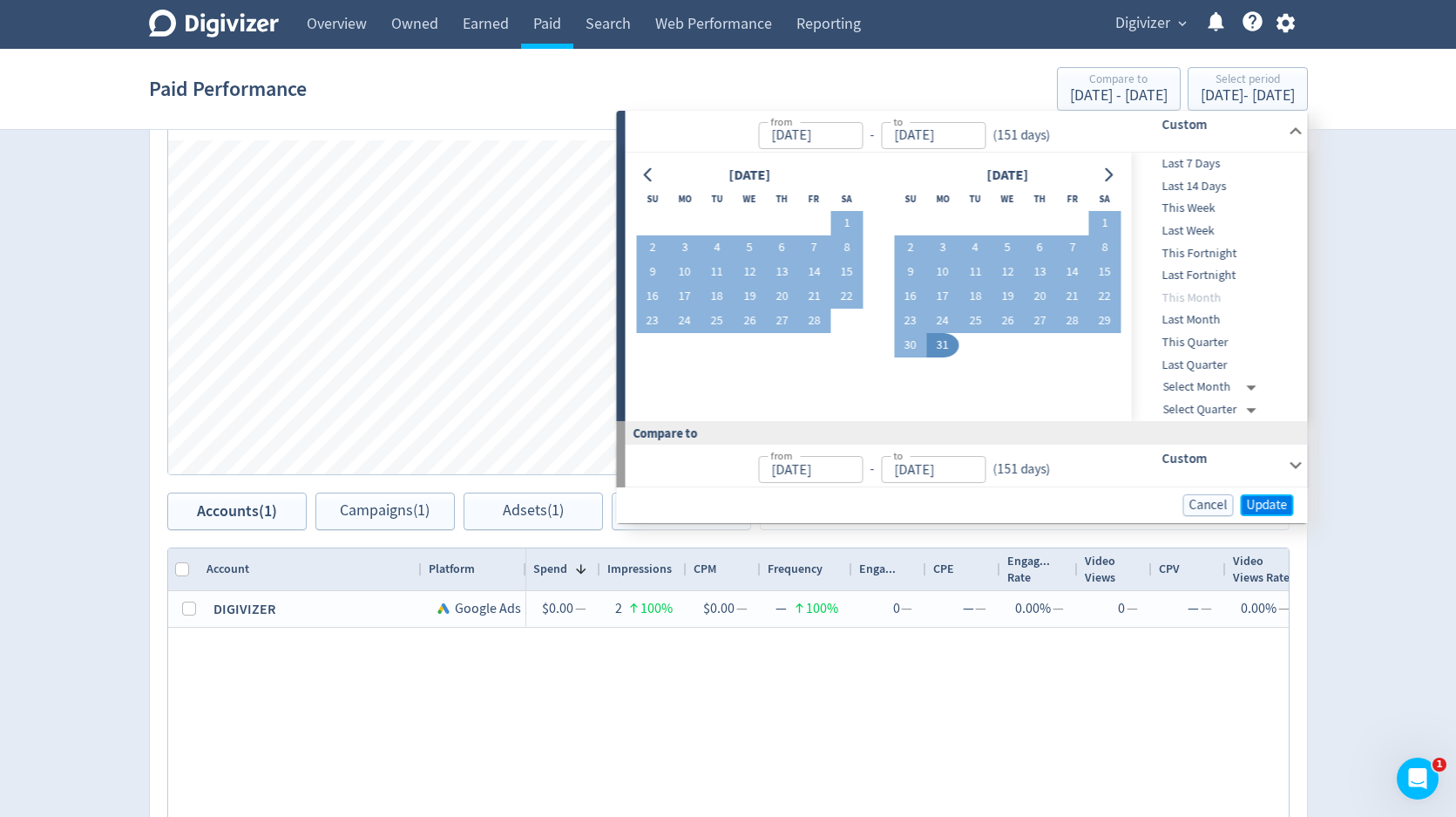
click at [1276, 502] on span "Update" at bounding box center [1267, 504] width 41 height 13
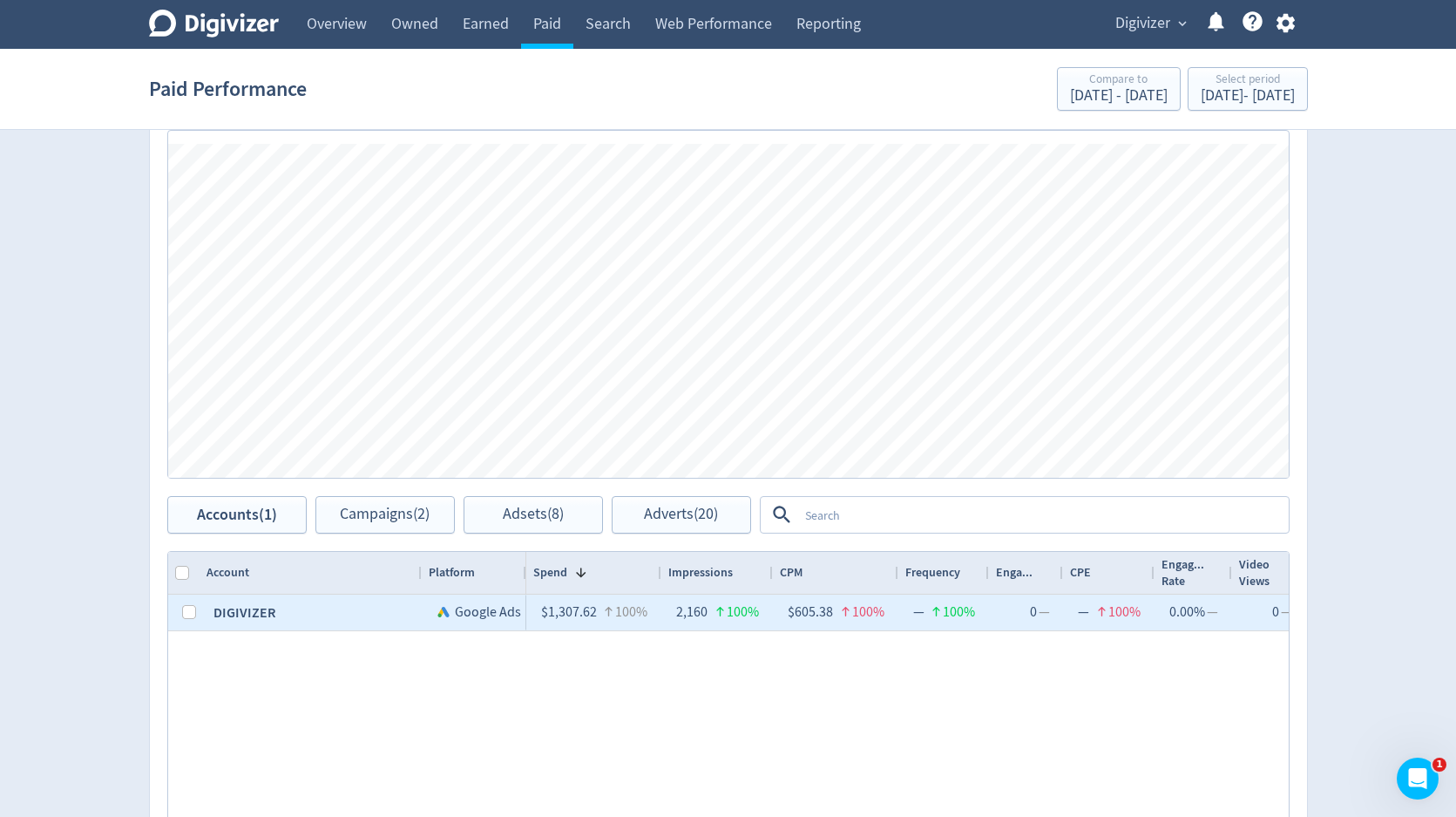
scroll to position [500, 0]
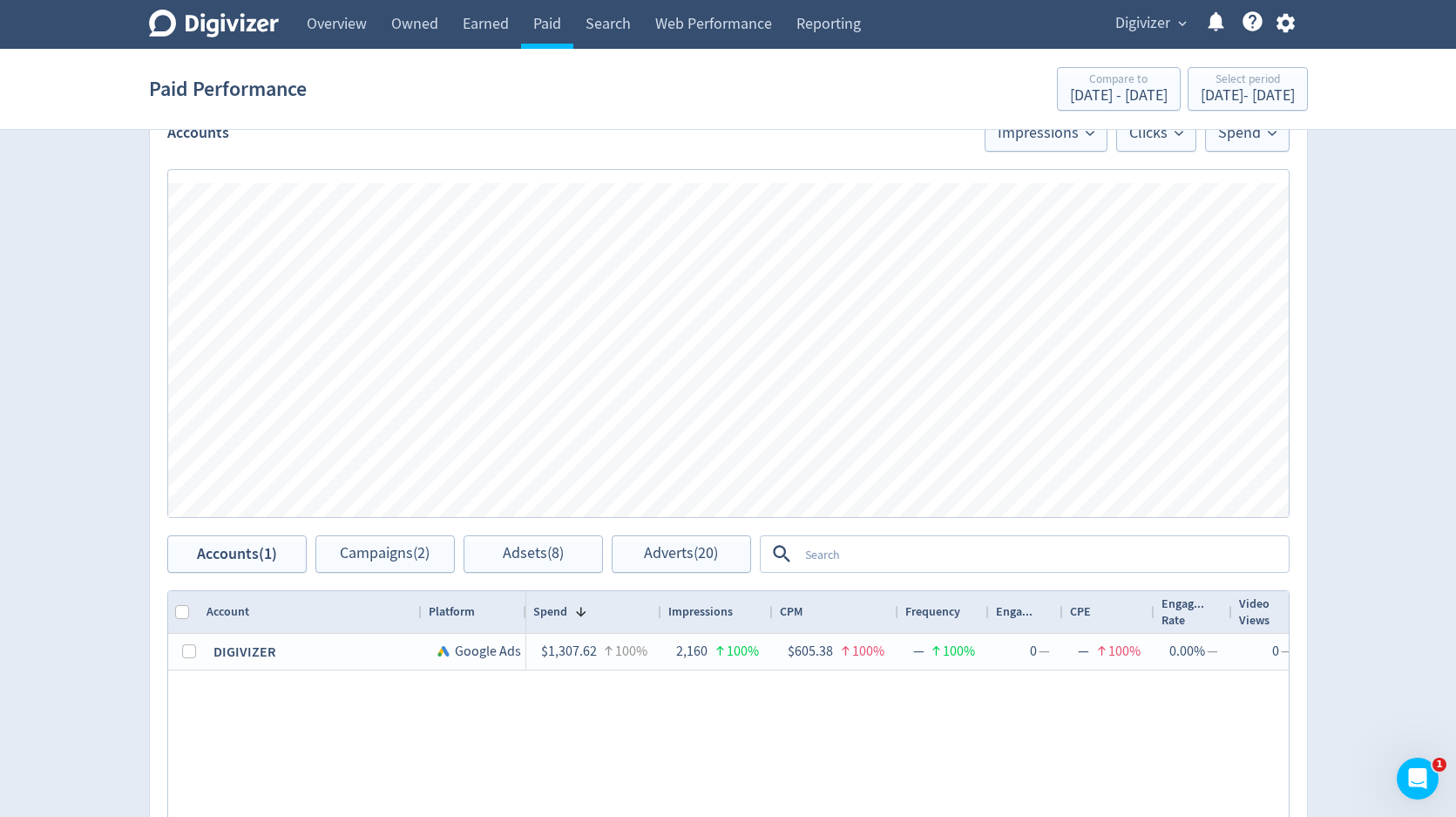
click at [1147, 15] on span "Digivizer" at bounding box center [1142, 24] width 55 height 28
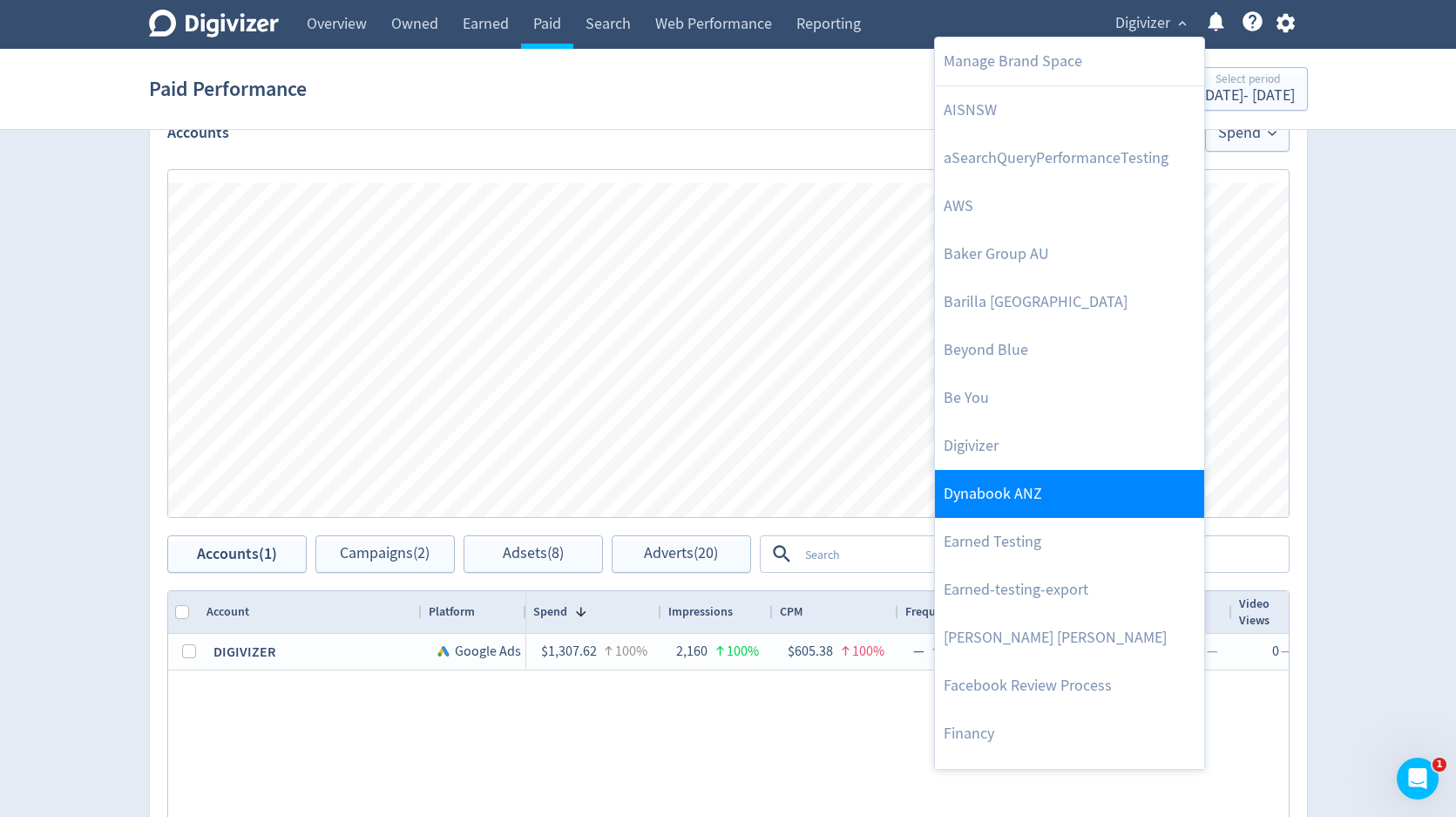
click at [1035, 489] on link "Dynabook ANZ" at bounding box center [1069, 494] width 269 height 48
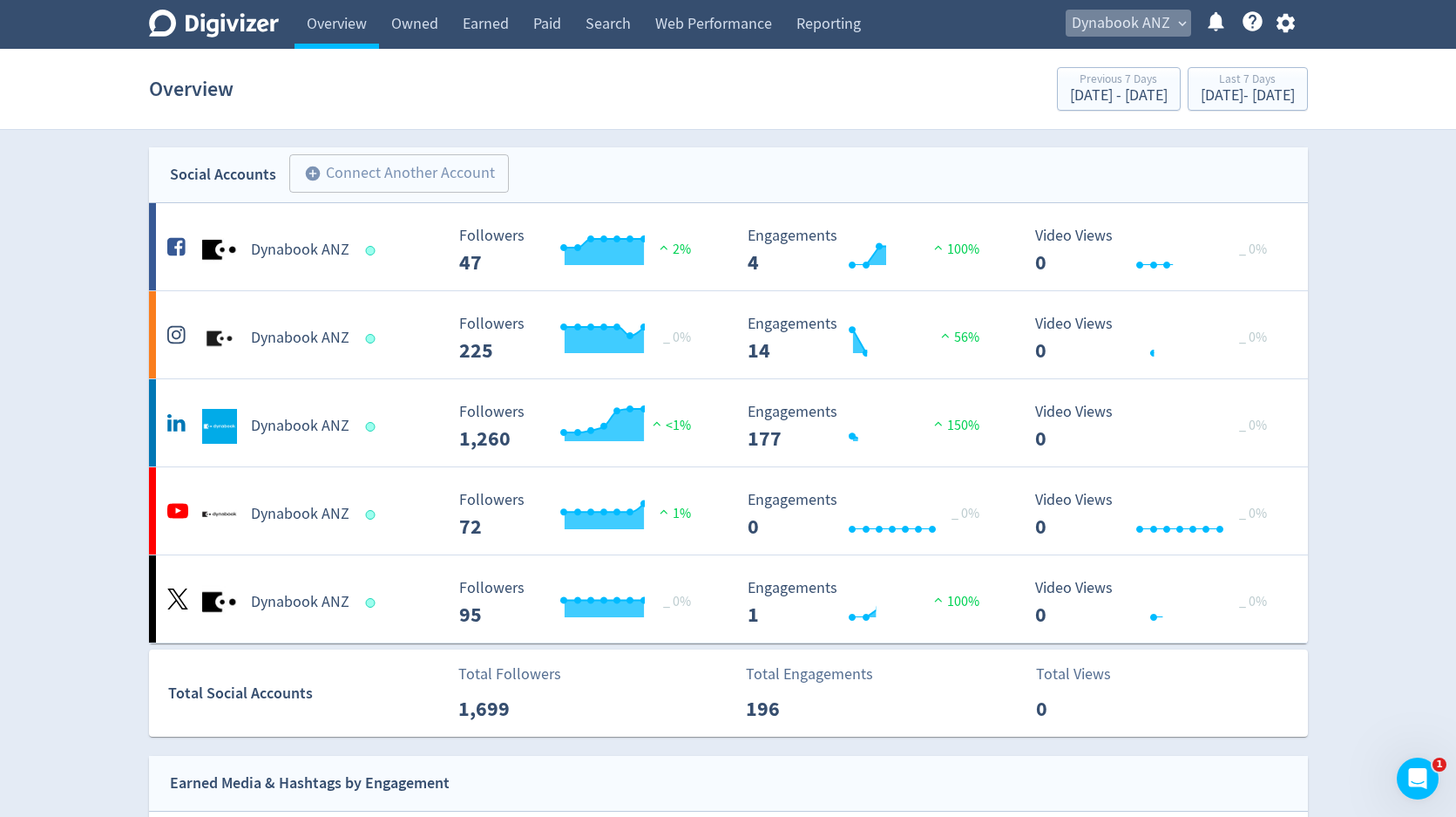
click at [1130, 34] on span "Dynabook ANZ" at bounding box center [1121, 24] width 98 height 28
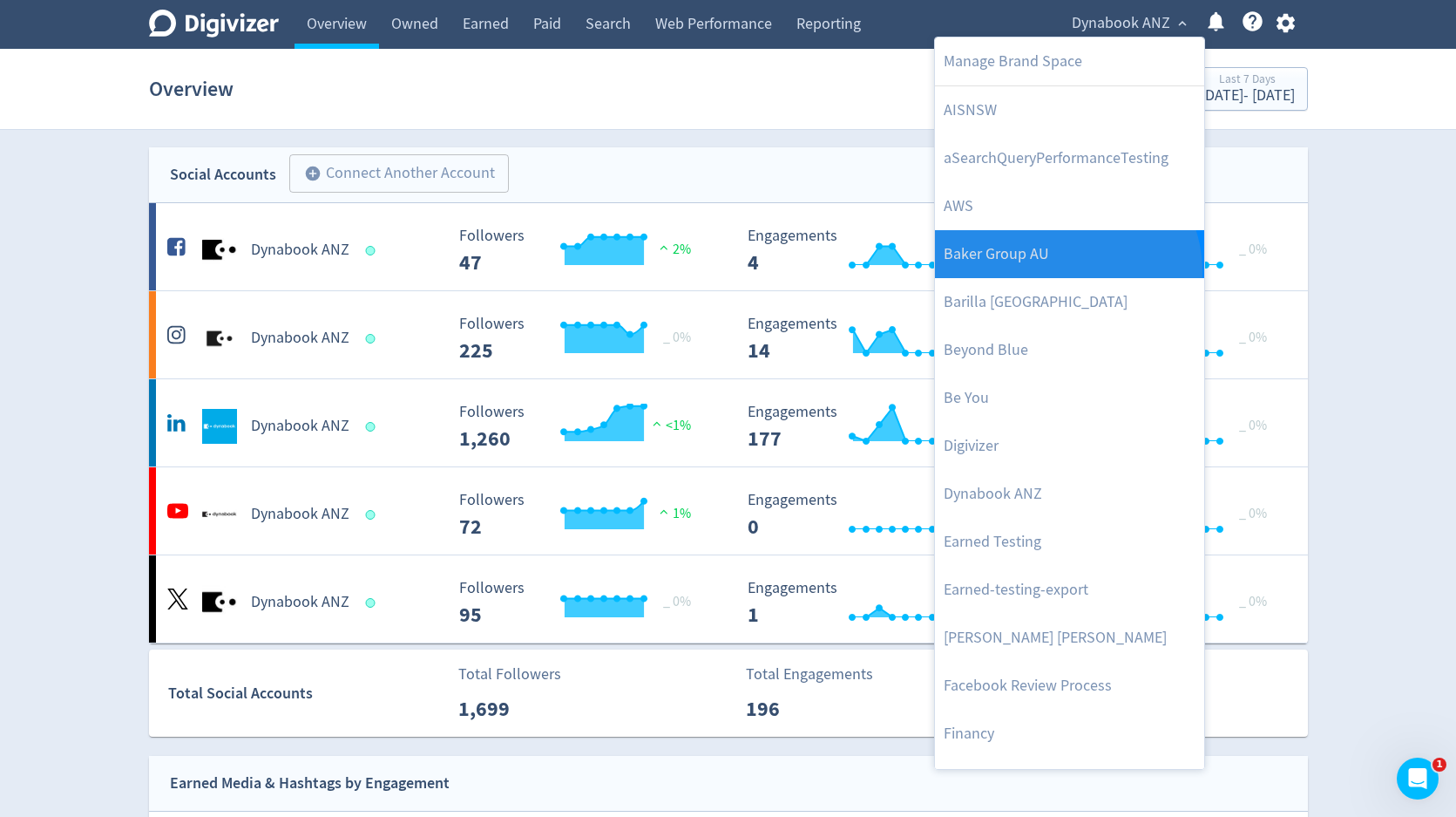
click at [1065, 271] on link "Baker Group AU" at bounding box center [1069, 254] width 269 height 48
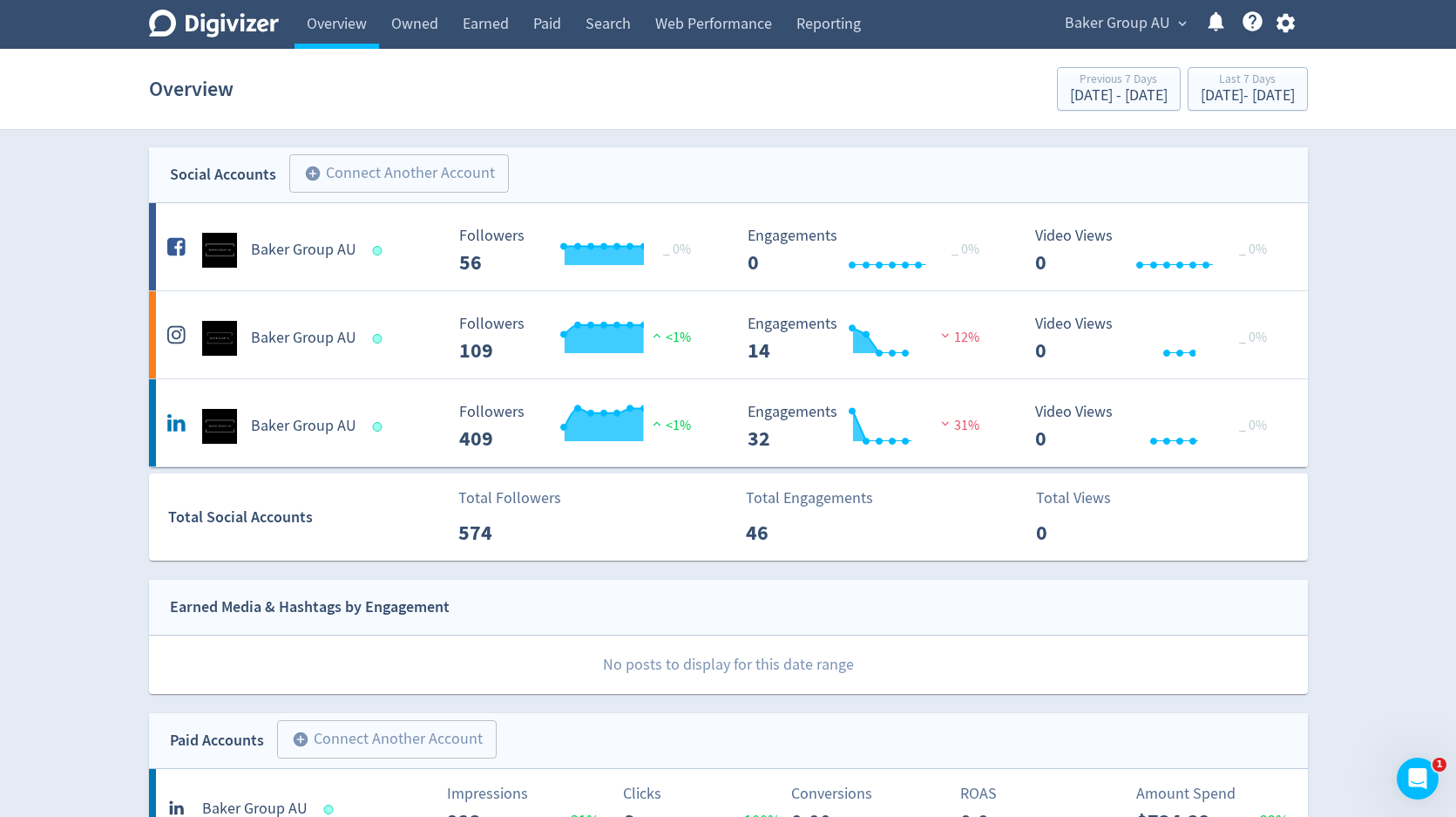
click at [1090, 22] on span "Baker Group AU" at bounding box center [1117, 24] width 105 height 28
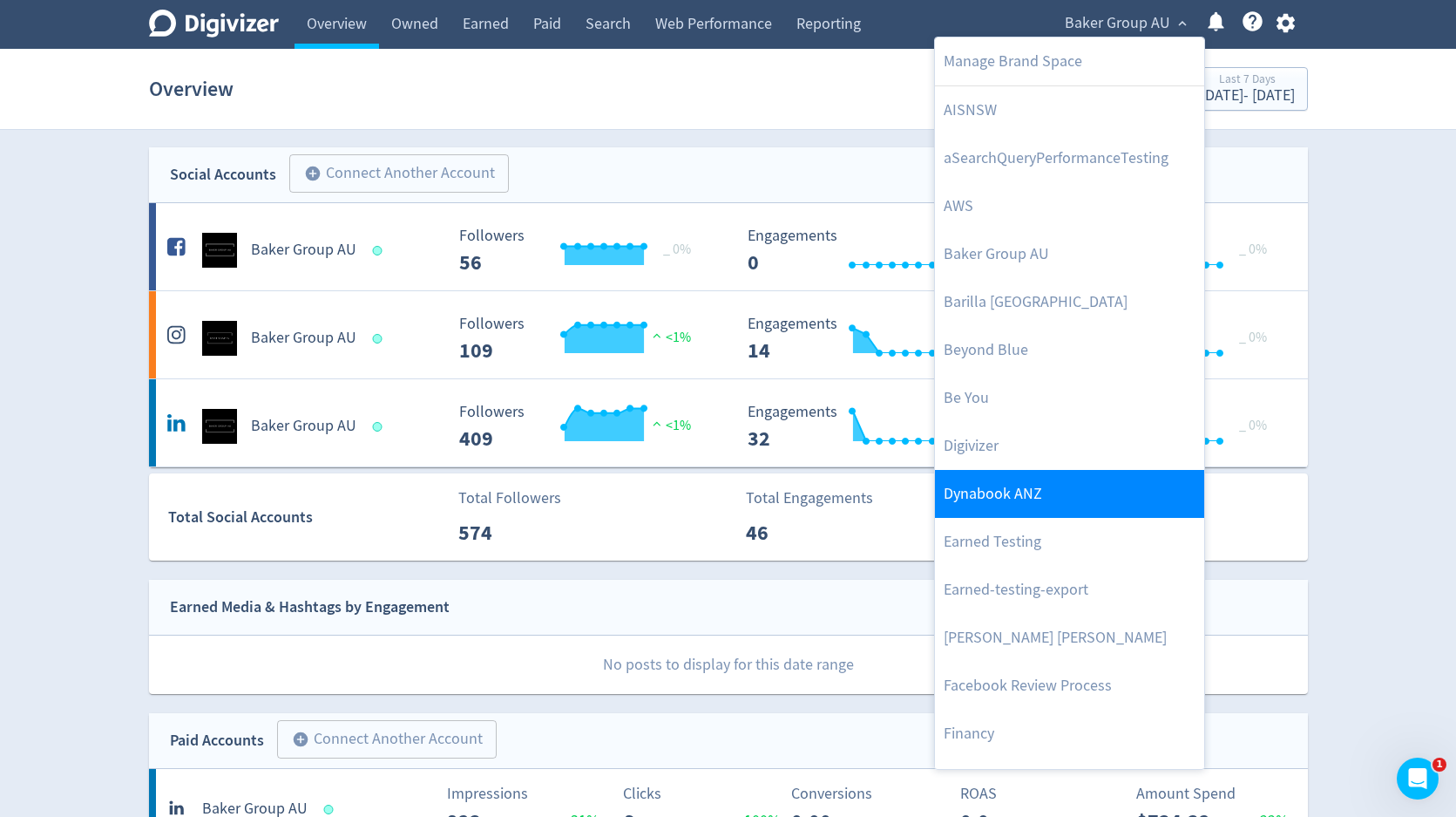
click at [1026, 491] on link "Dynabook ANZ" at bounding box center [1069, 494] width 269 height 48
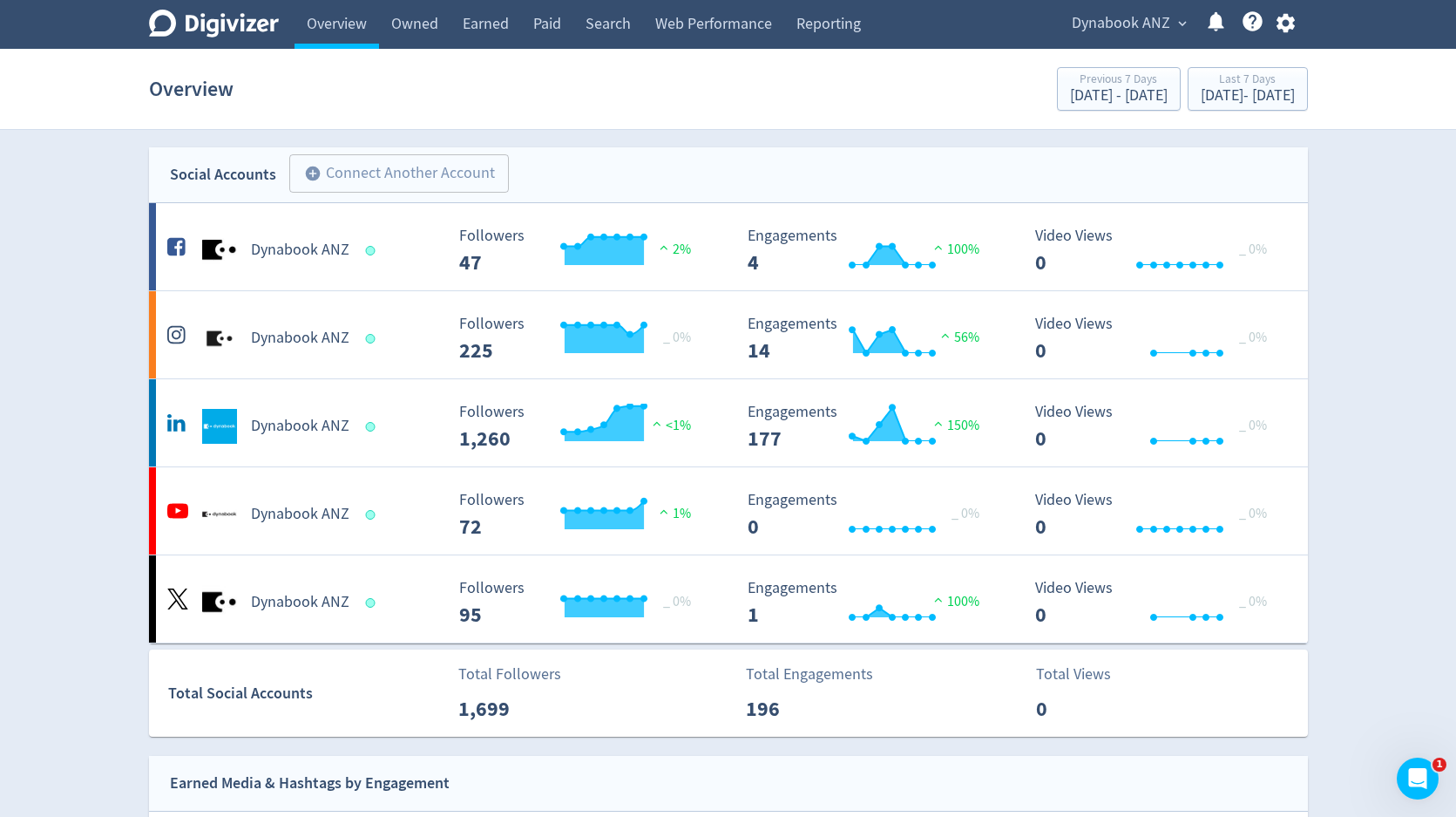
click at [1112, 37] on div "Dynabook ANZ expand_more Help Center - Searchable support on using Digivizer" at bounding box center [1180, 24] width 255 height 49
click at [1112, 25] on span "Dynabook ANZ" at bounding box center [1121, 24] width 98 height 28
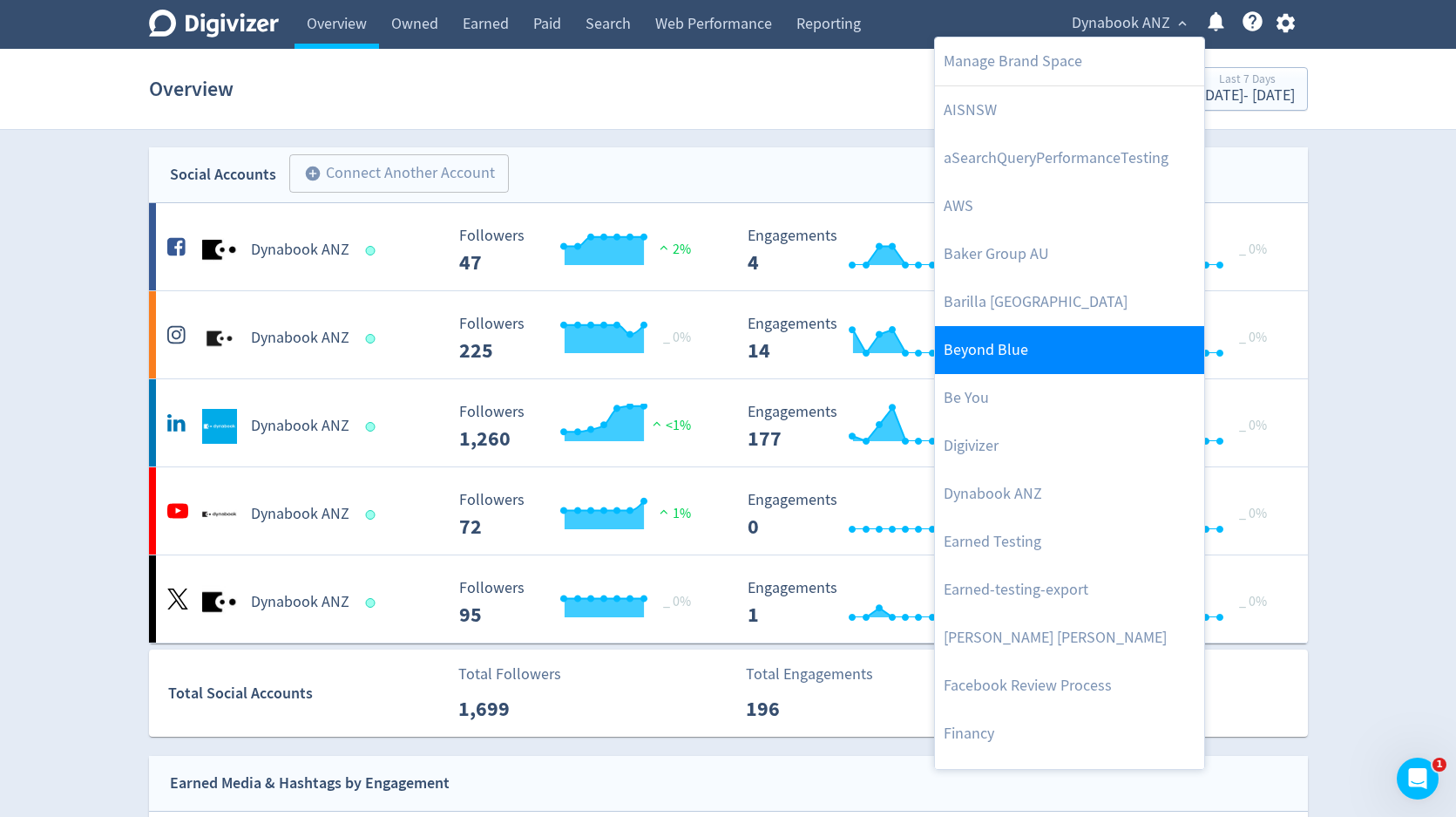
click at [986, 356] on link "Beyond Blue" at bounding box center [1069, 350] width 269 height 48
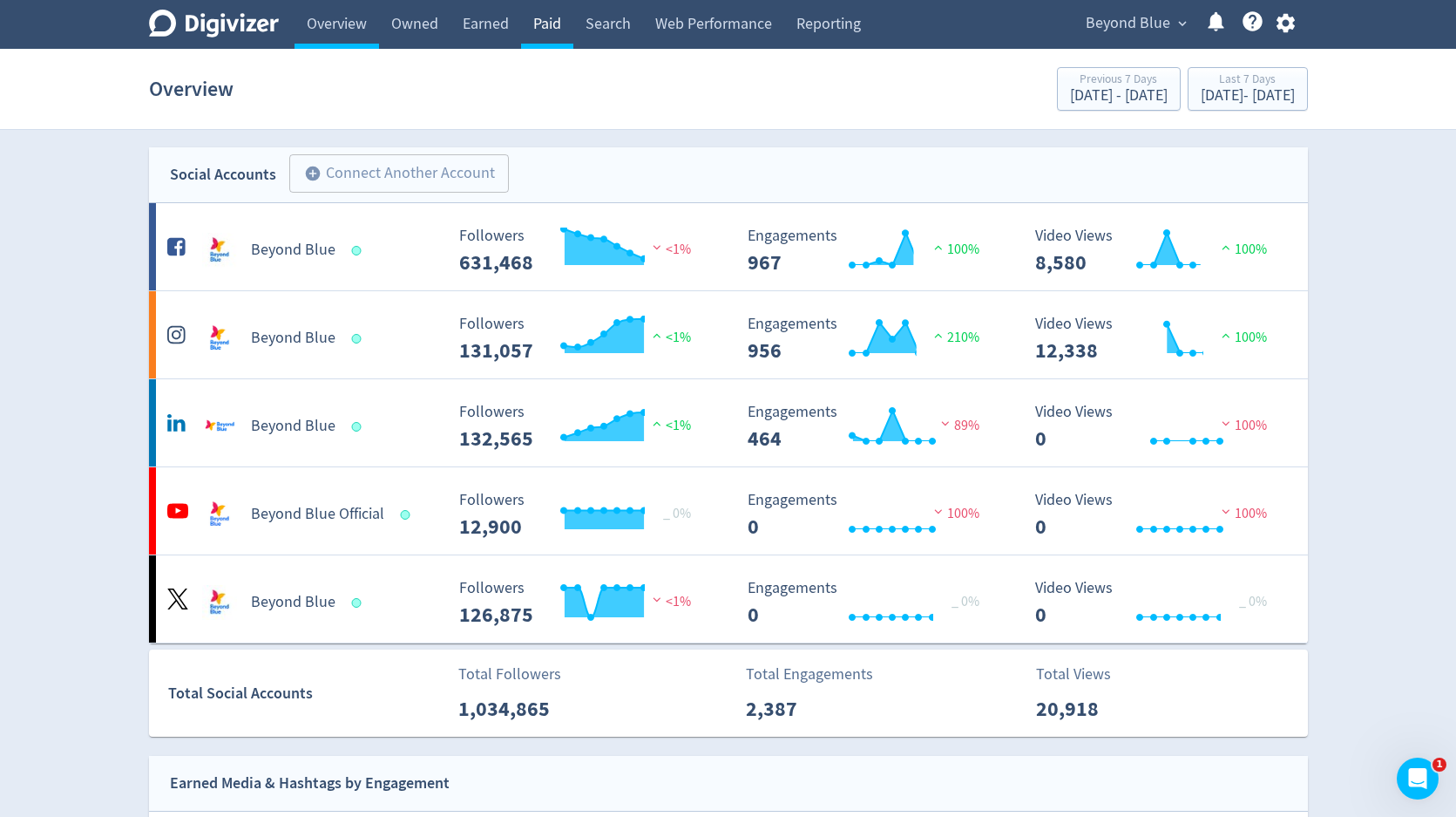
click at [544, 27] on link "Paid" at bounding box center [547, 24] width 52 height 49
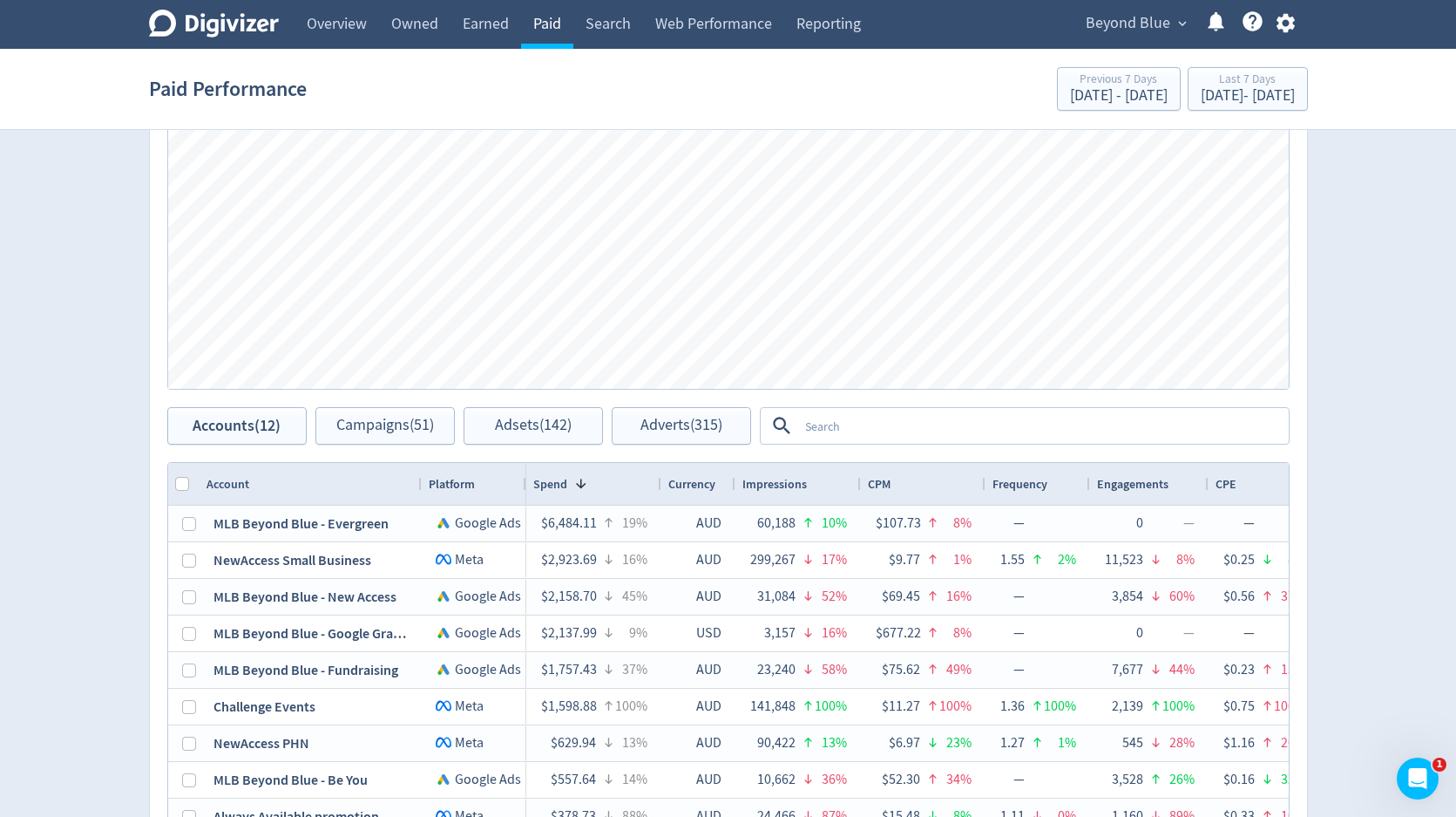
scroll to position [979, 0]
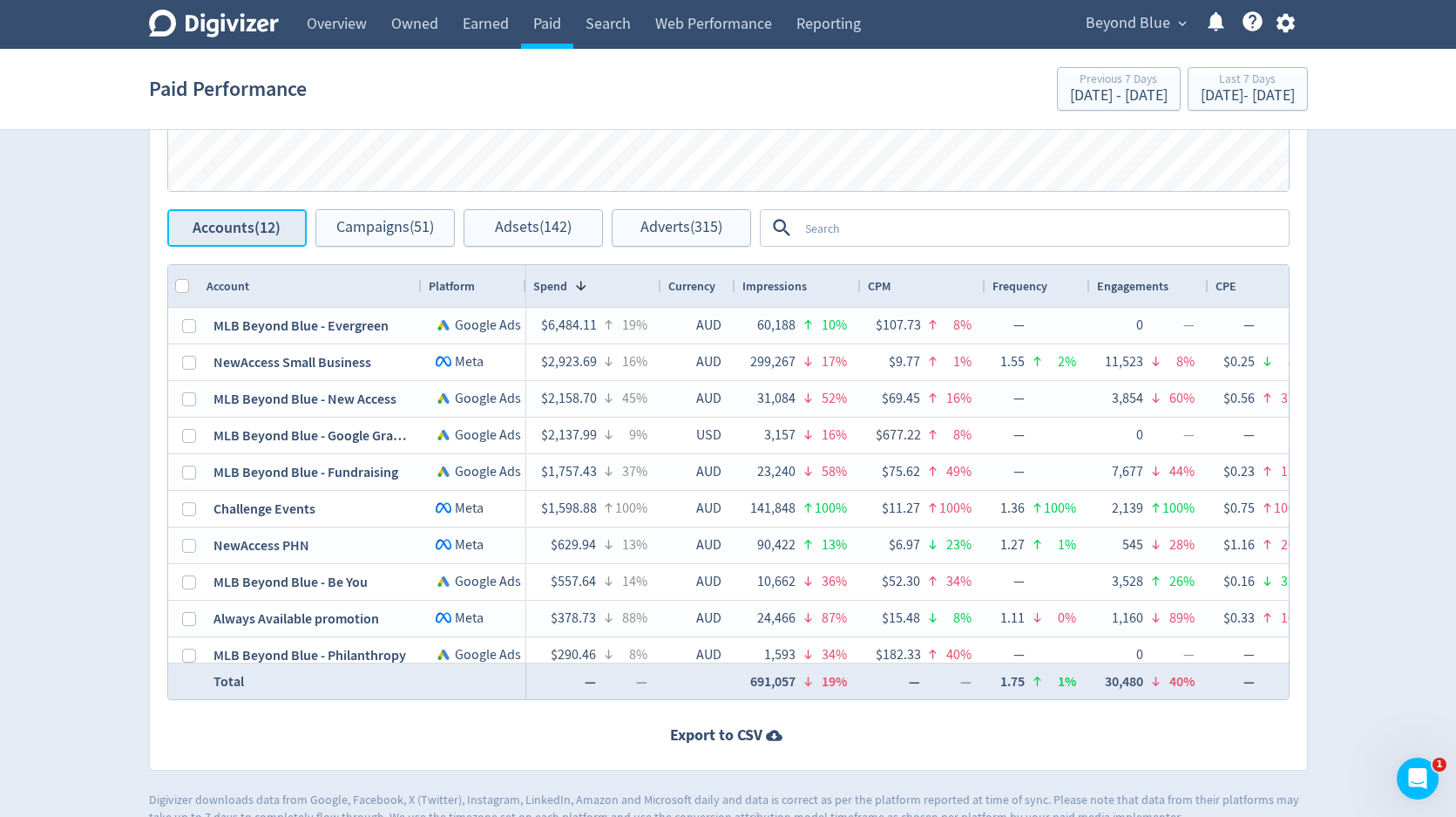
click at [263, 233] on span "Accounts (12)" at bounding box center [237, 228] width 88 height 17
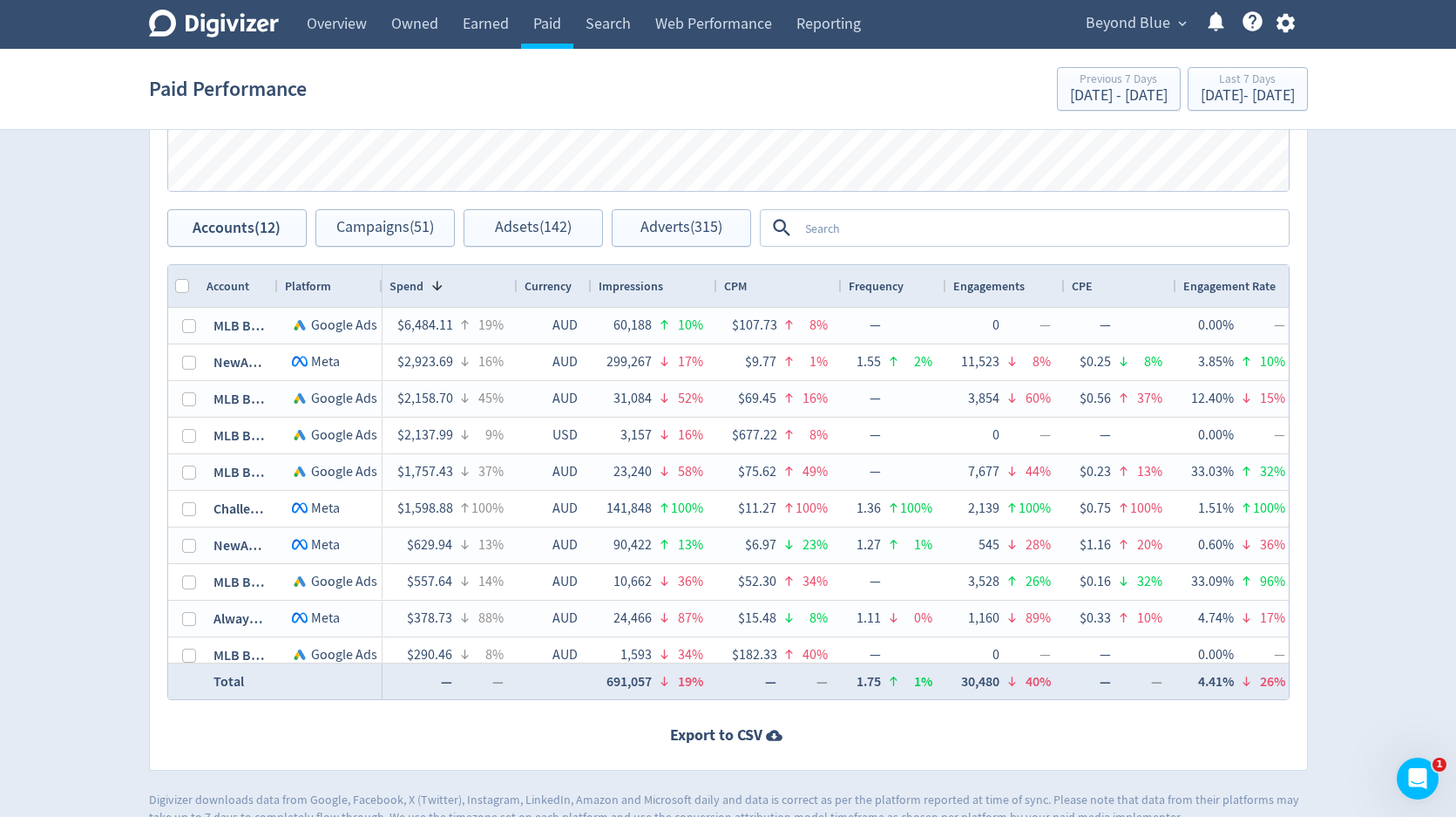
drag, startPoint x: 417, startPoint y: 289, endPoint x: 274, endPoint y: 295, distance: 143.9
click at [274, 295] on div at bounding box center [277, 286] width 7 height 42
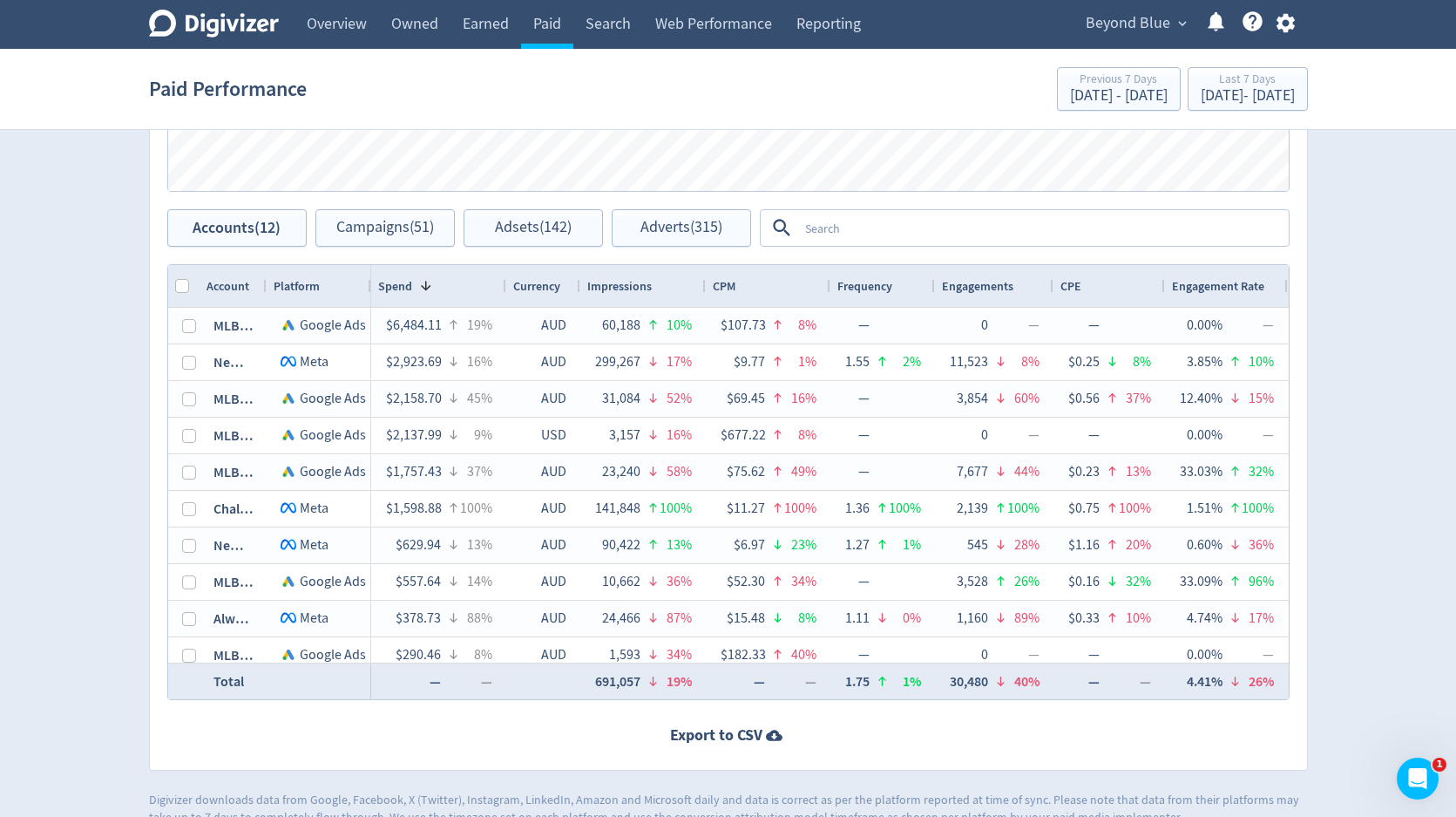
drag, startPoint x: 275, startPoint y: 291, endPoint x: 264, endPoint y: 288, distance: 11.6
click at [264, 288] on div at bounding box center [265, 286] width 7 height 42
click at [1142, 30] on span "Beyond Blue" at bounding box center [1128, 24] width 85 height 28
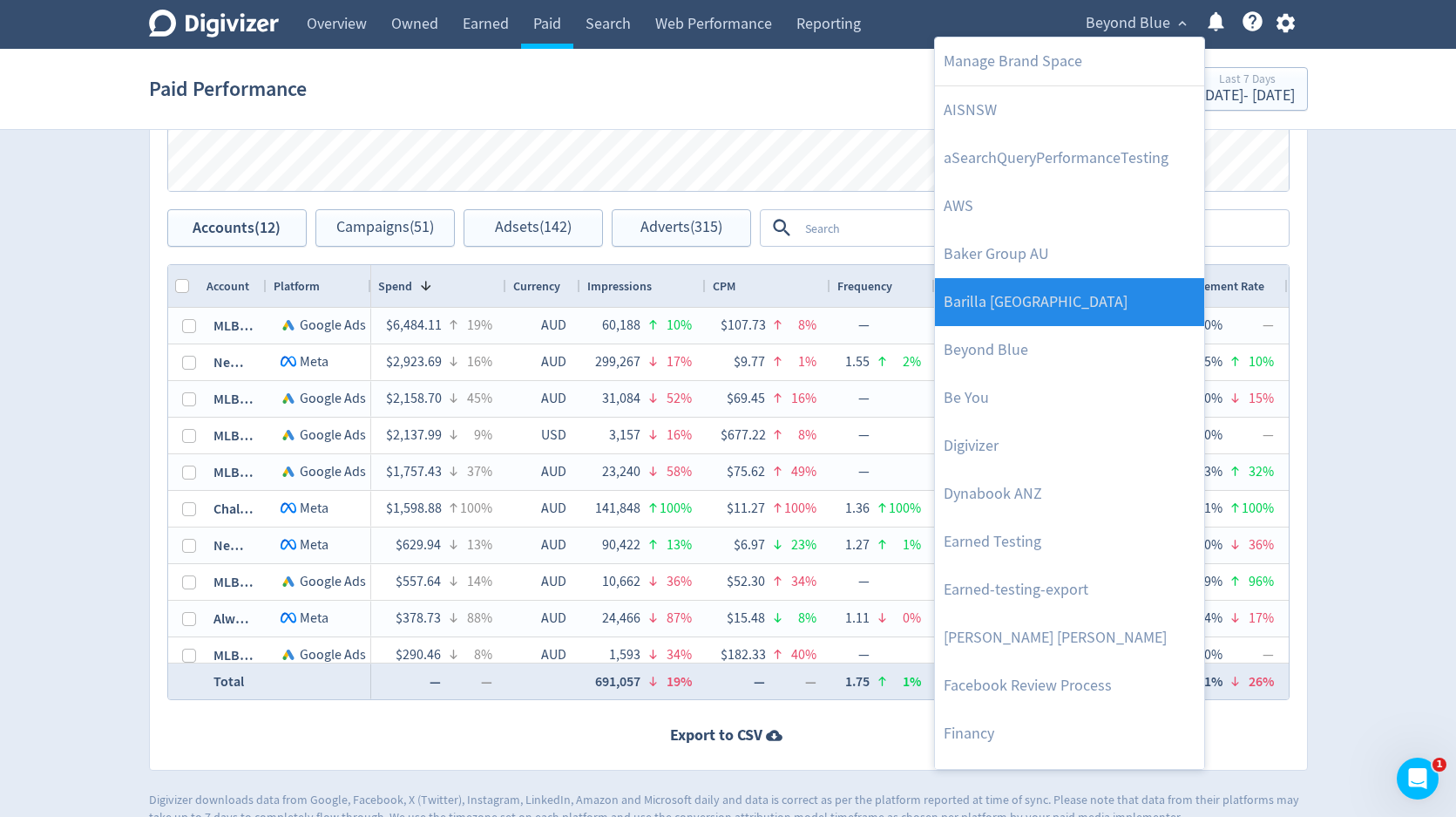
click at [1074, 302] on link "Barilla [GEOGRAPHIC_DATA]" at bounding box center [1069, 302] width 269 height 48
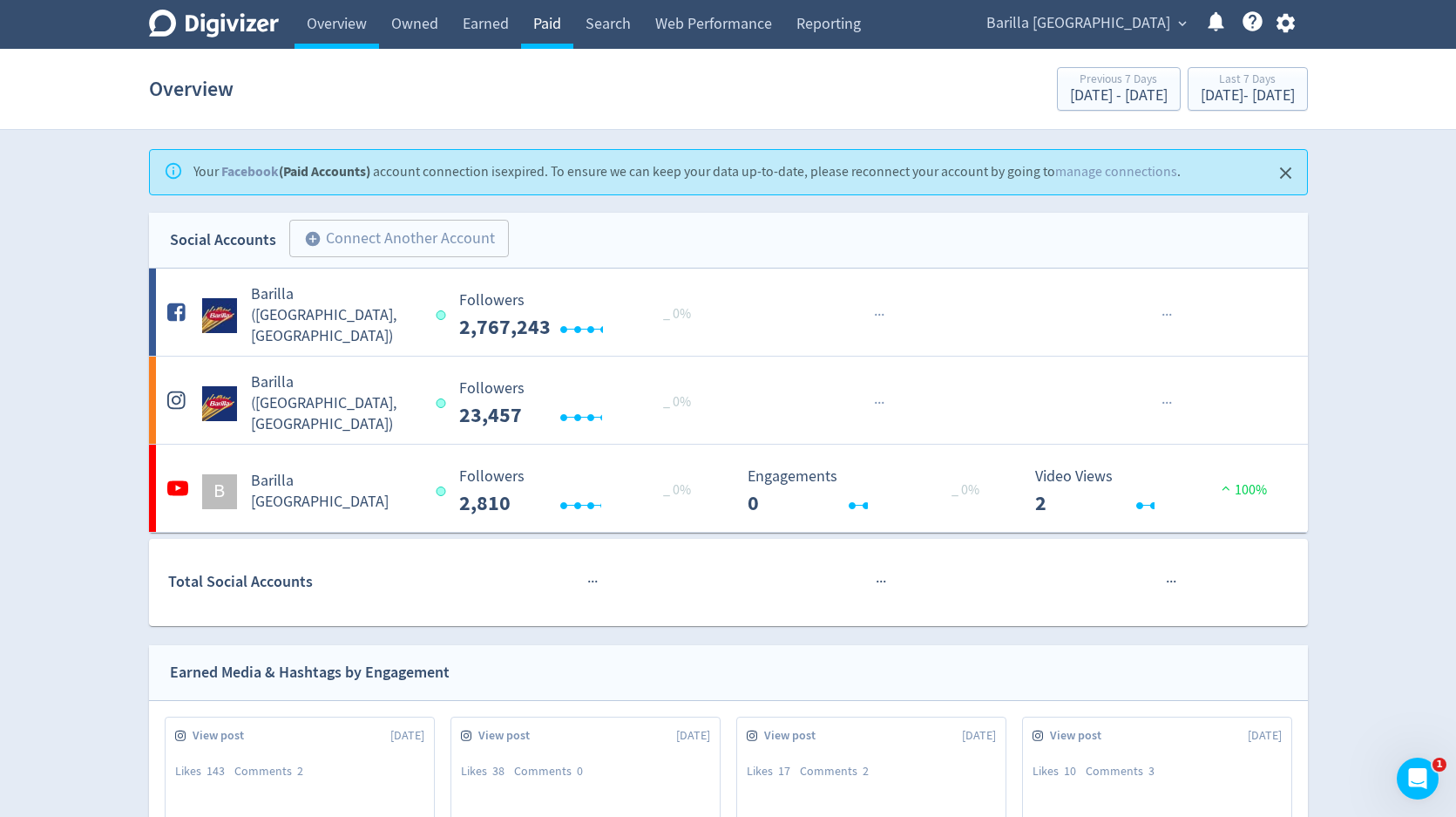
click at [550, 29] on link "Paid" at bounding box center [547, 24] width 52 height 49
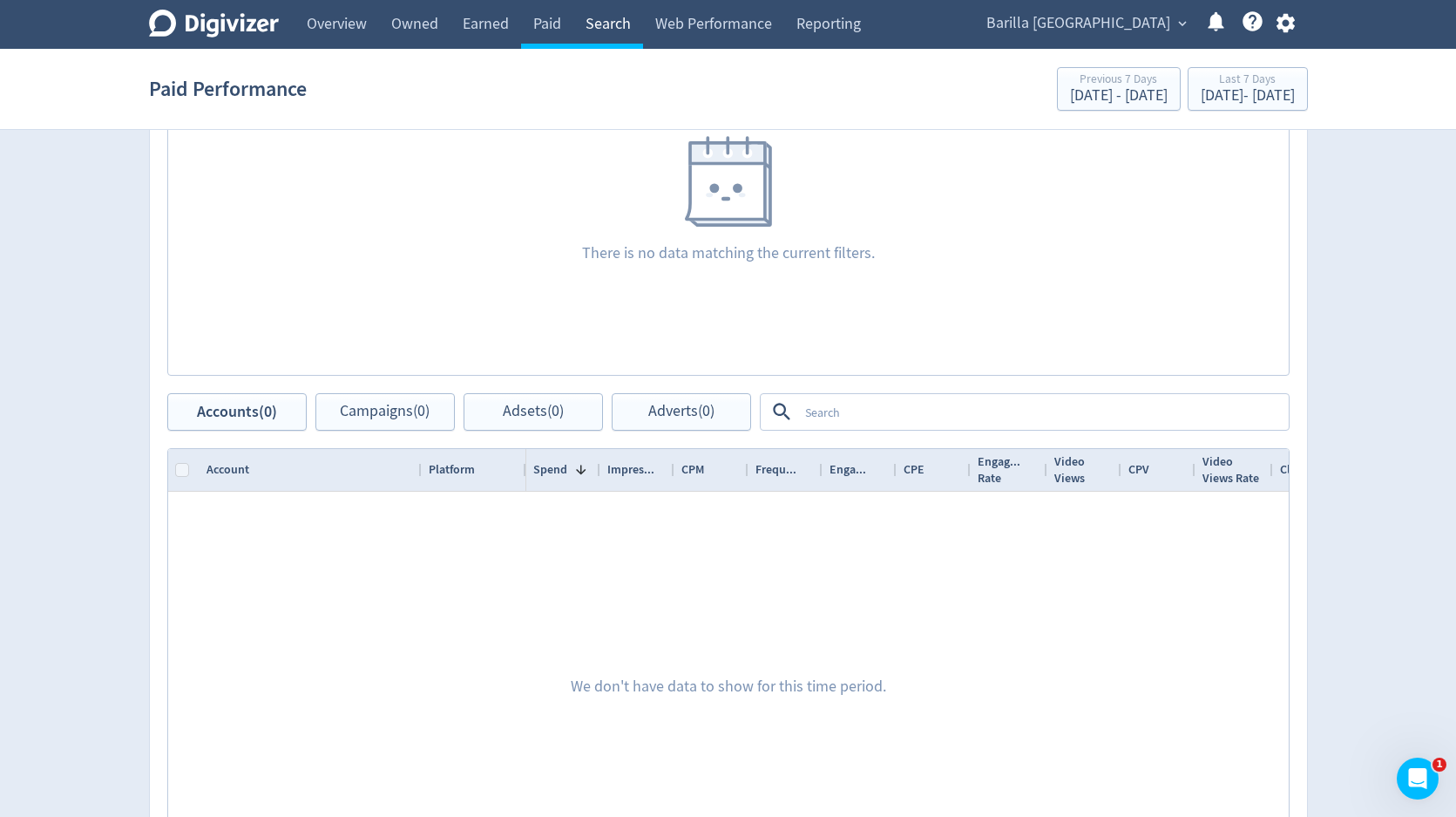
scroll to position [497, 0]
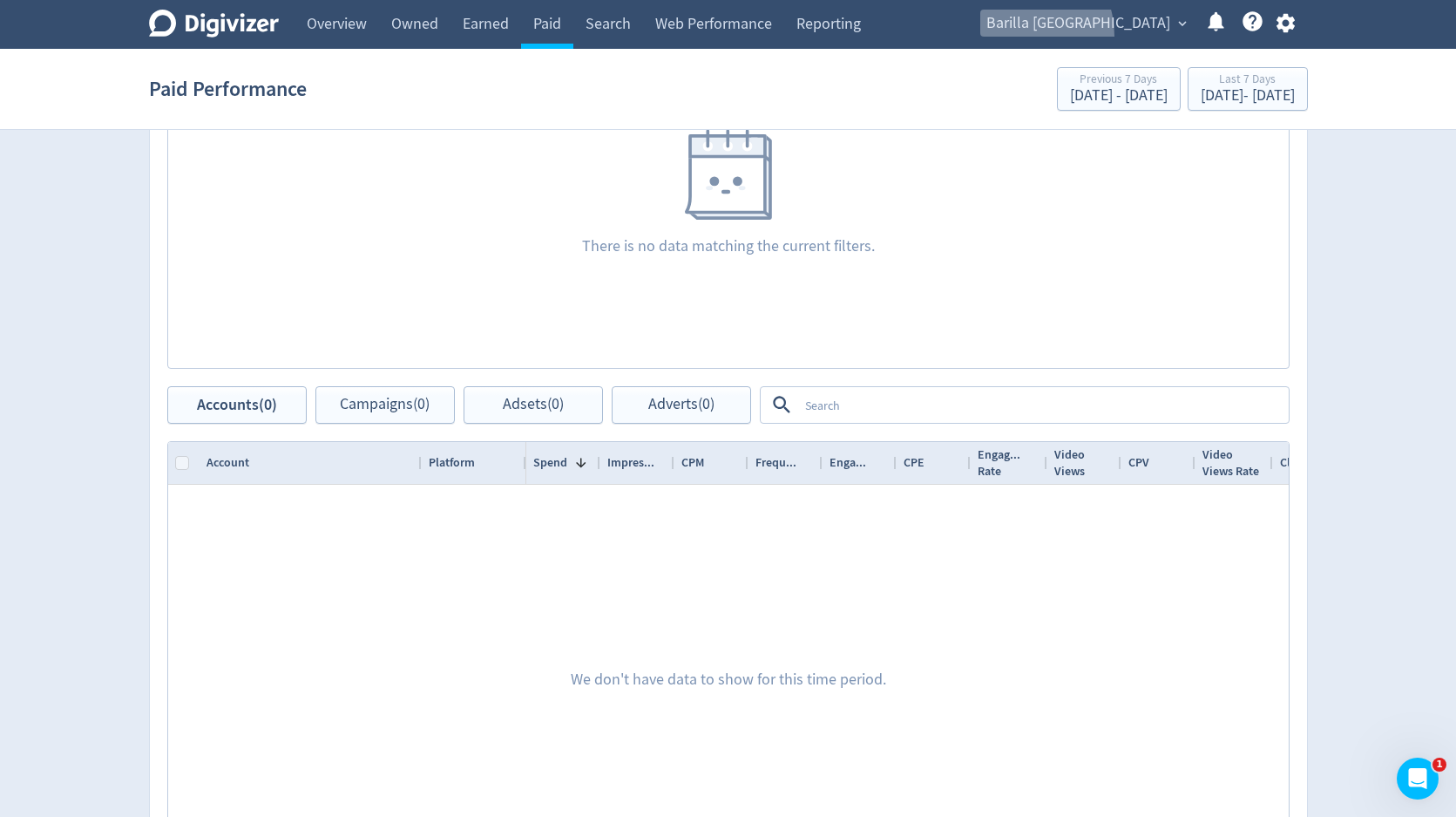
click at [1093, 36] on span "Barilla [GEOGRAPHIC_DATA]" at bounding box center [1078, 24] width 184 height 28
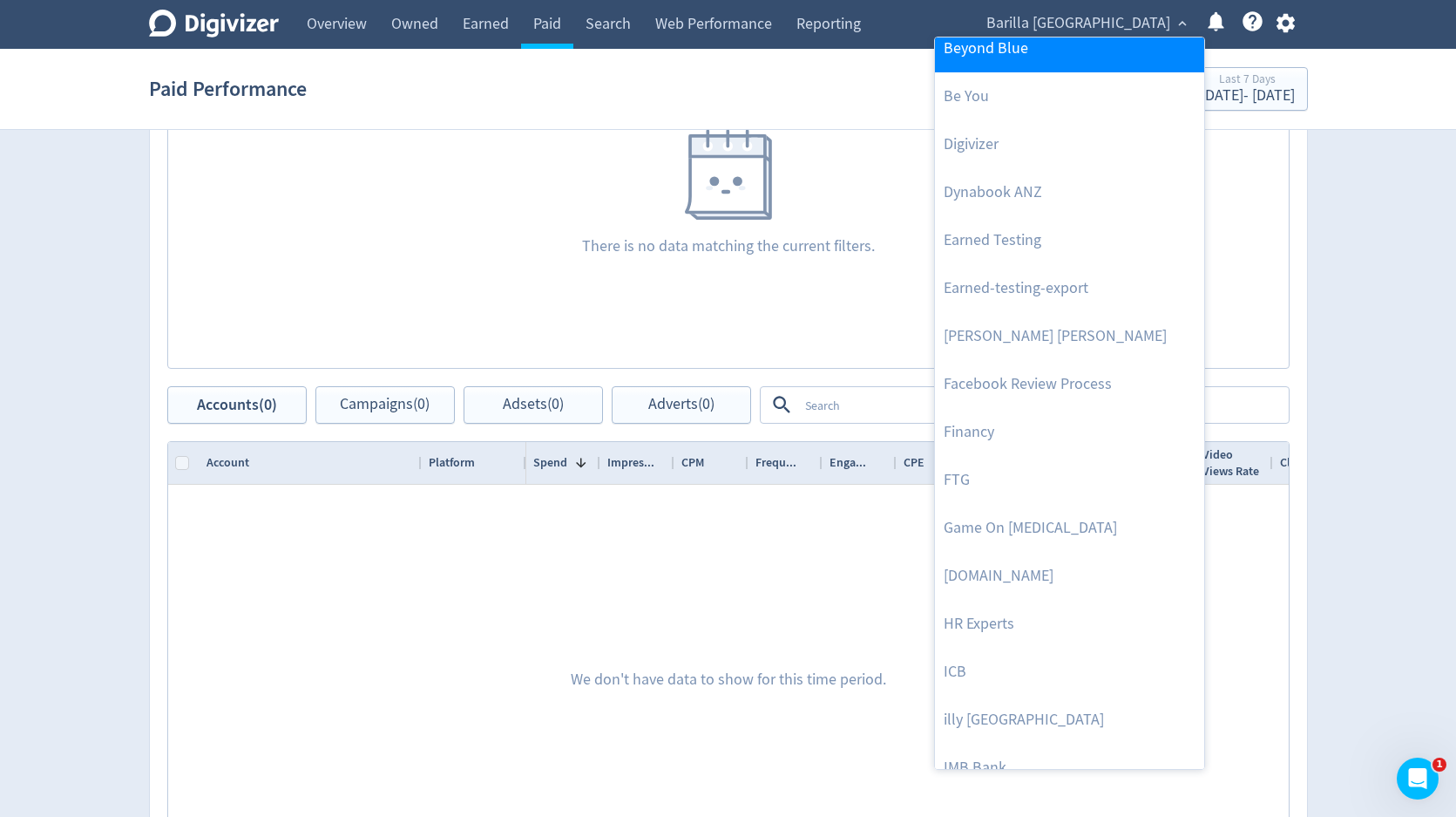
scroll to position [589, 0]
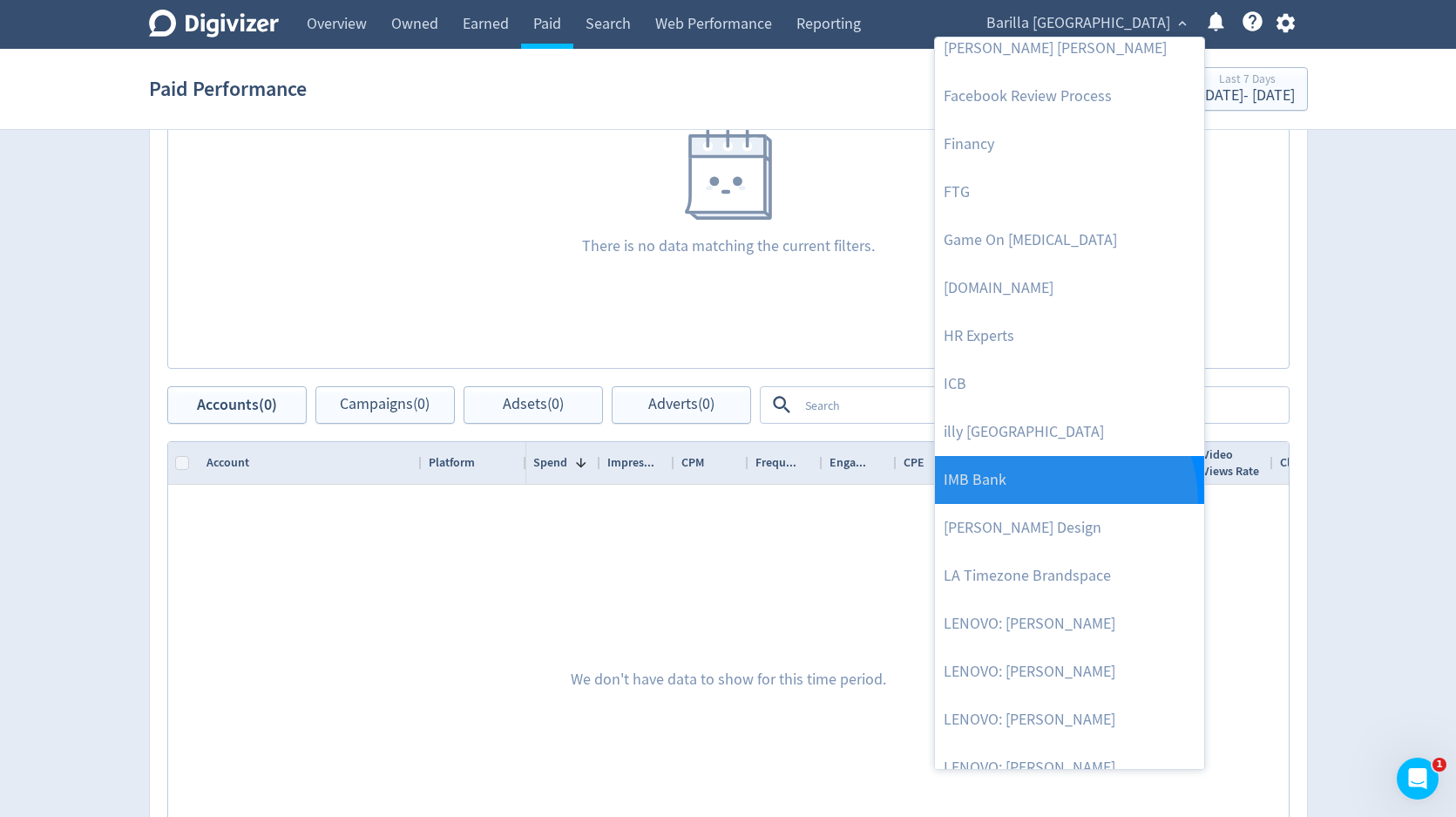
click at [1050, 501] on link "IMB Bank" at bounding box center [1069, 480] width 269 height 48
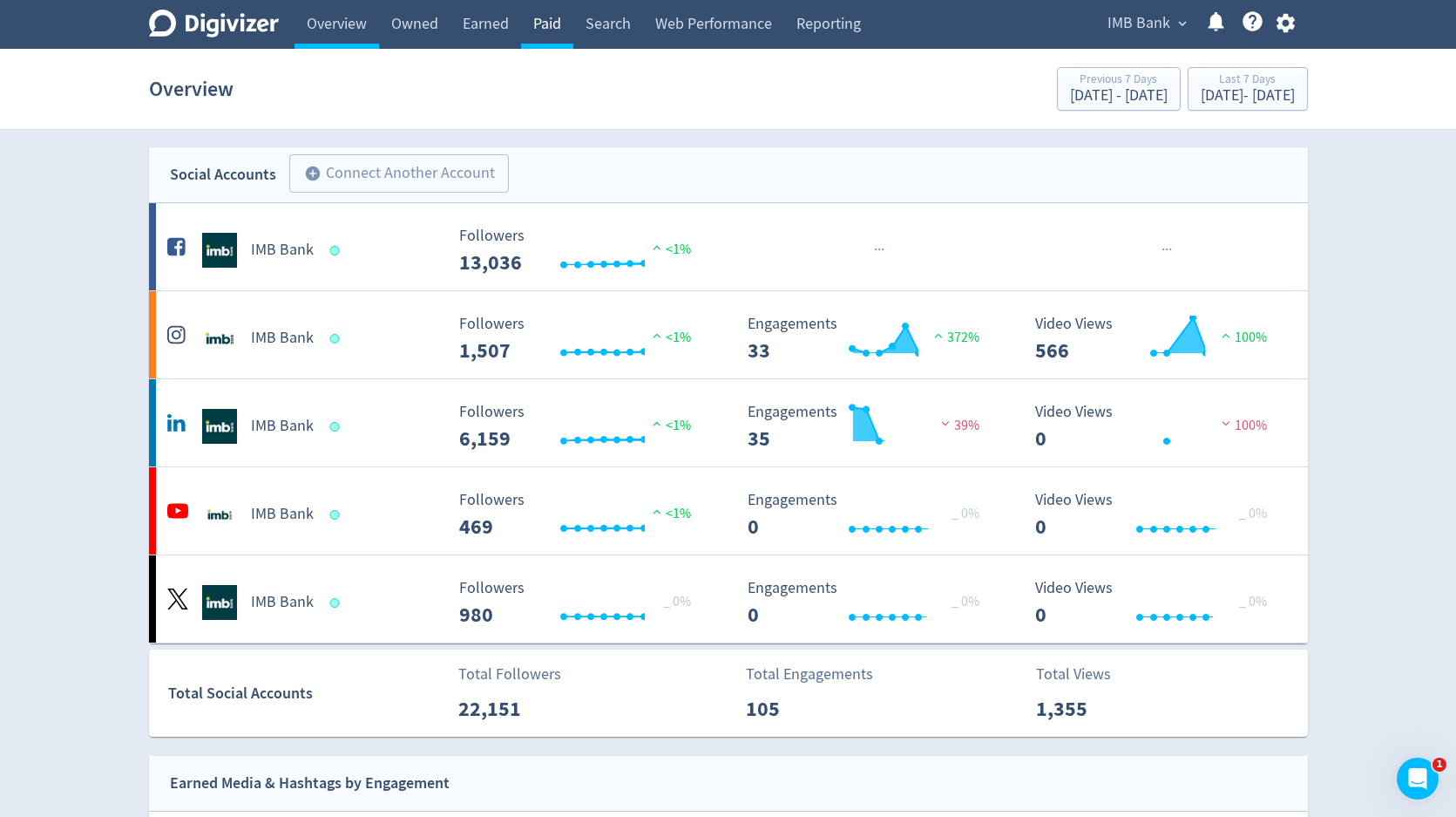
click at [547, 31] on link "Paid" at bounding box center [547, 24] width 52 height 49
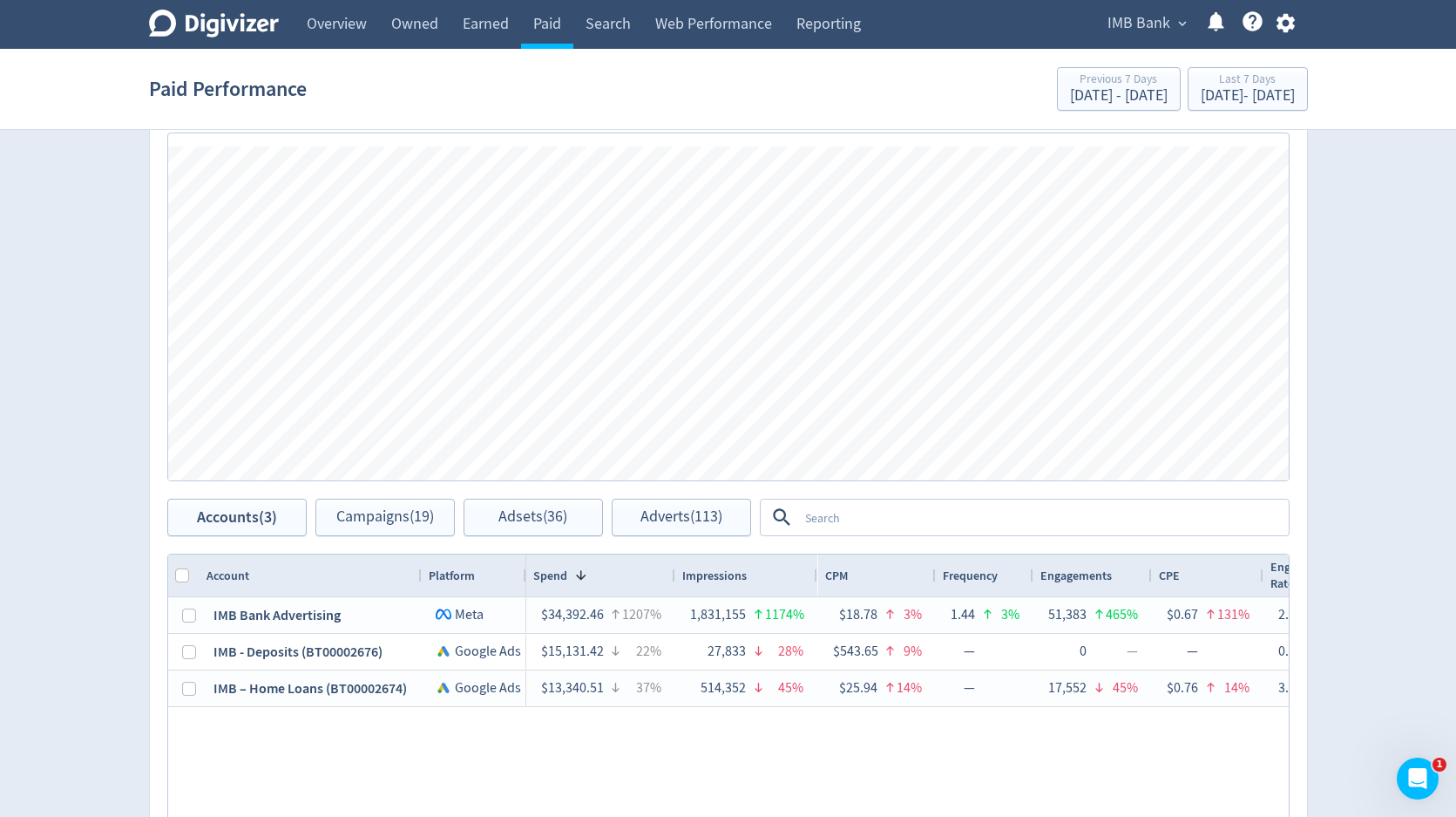
scroll to position [853, 0]
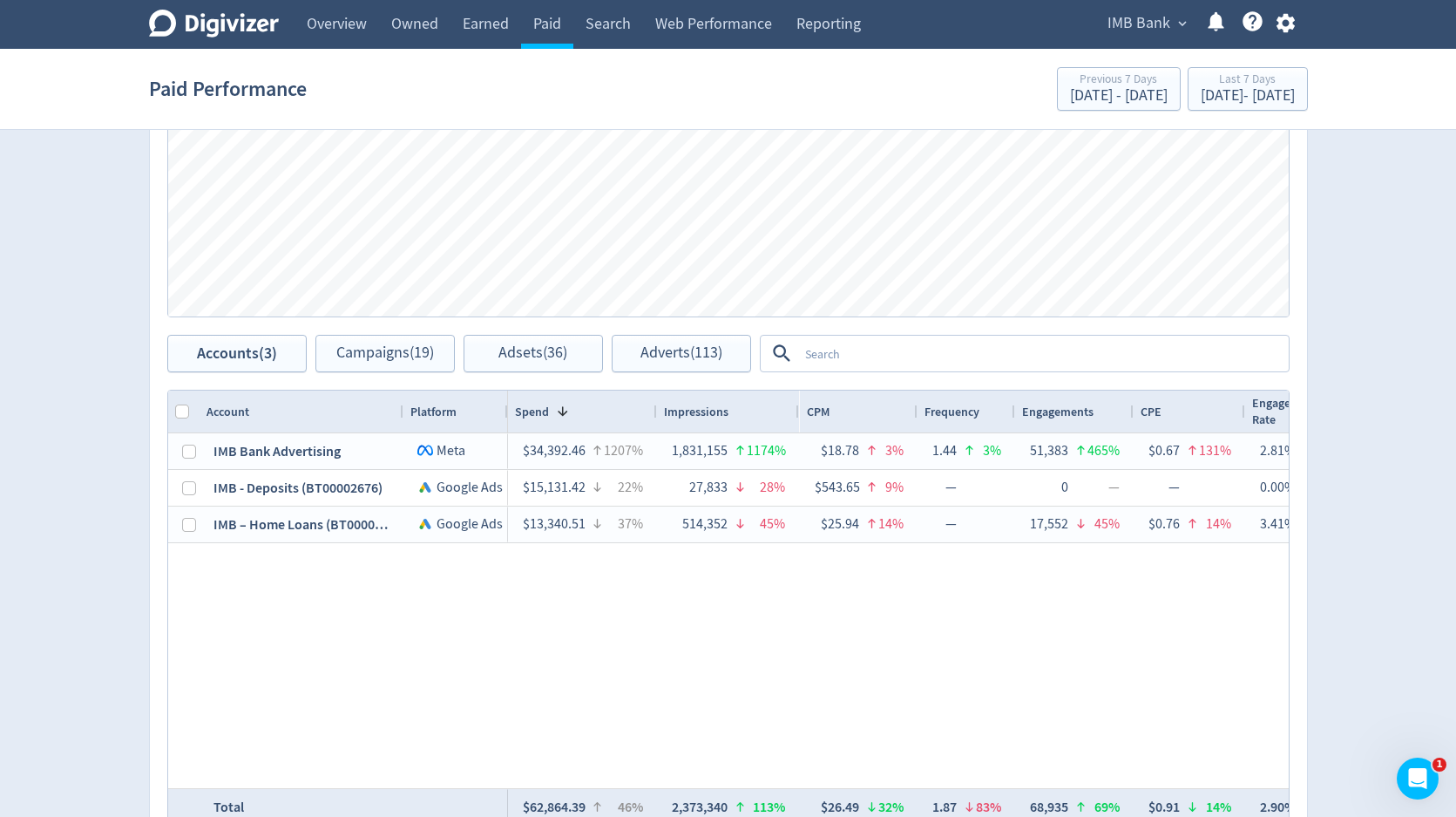
drag, startPoint x: 417, startPoint y: 416, endPoint x: 399, endPoint y: 416, distance: 18.3
click at [399, 416] on div at bounding box center [402, 411] width 7 height 42
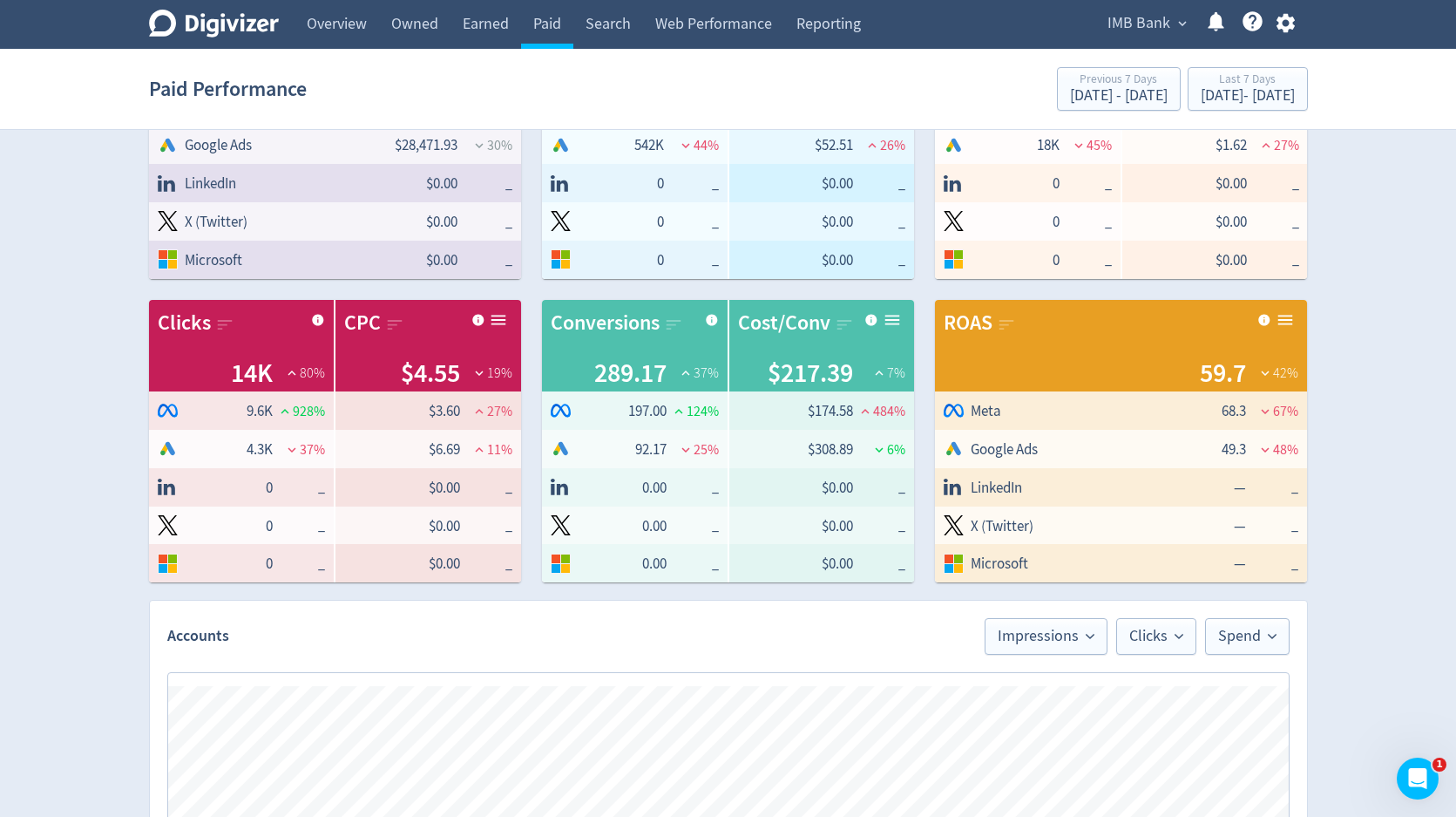
scroll to position [107, 0]
